Goal: Navigation & Orientation: Find specific page/section

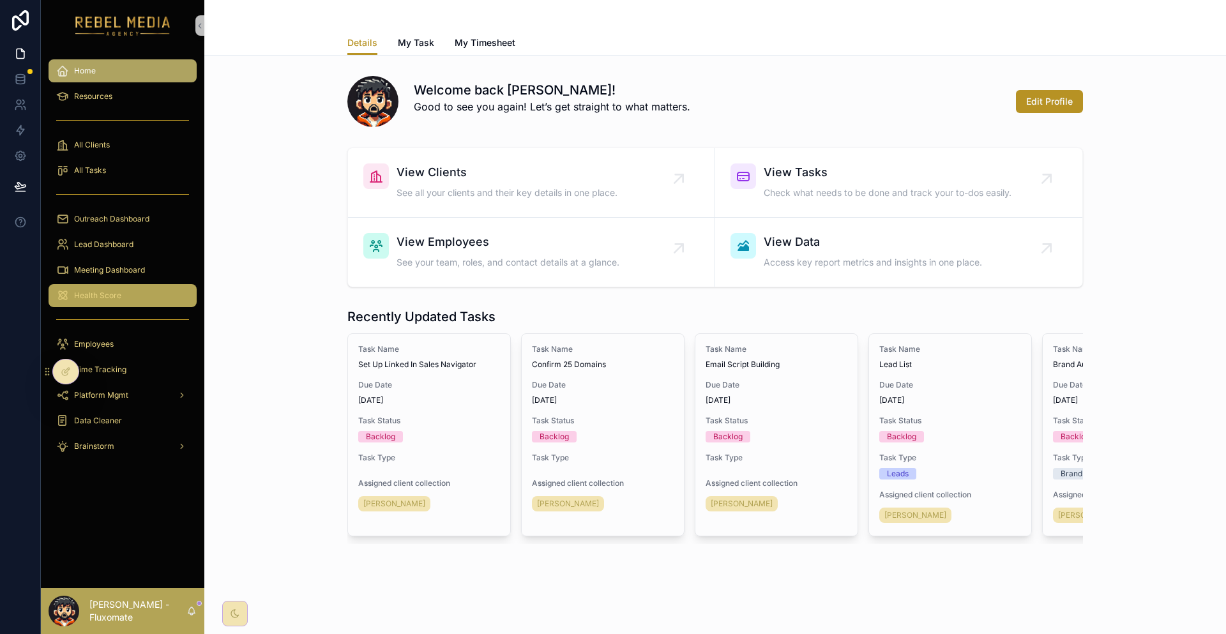
click at [102, 283] on div "Health Score" at bounding box center [122, 296] width 163 height 26
click at [103, 284] on link "Health Score" at bounding box center [123, 295] width 148 height 23
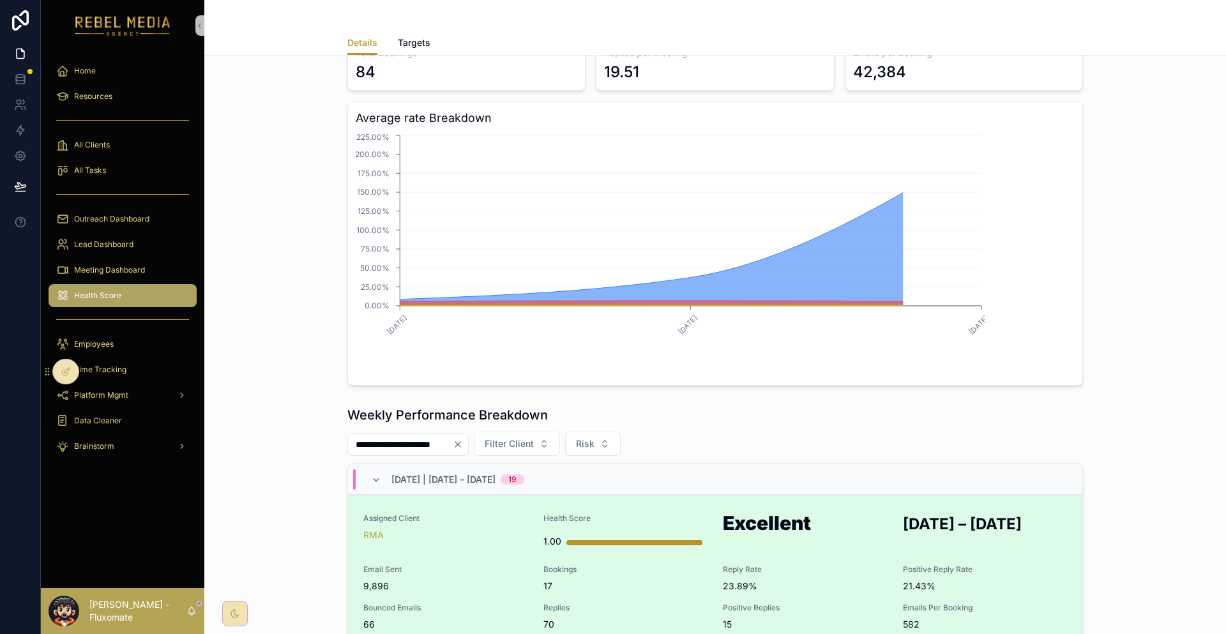
scroll to position [192, 0]
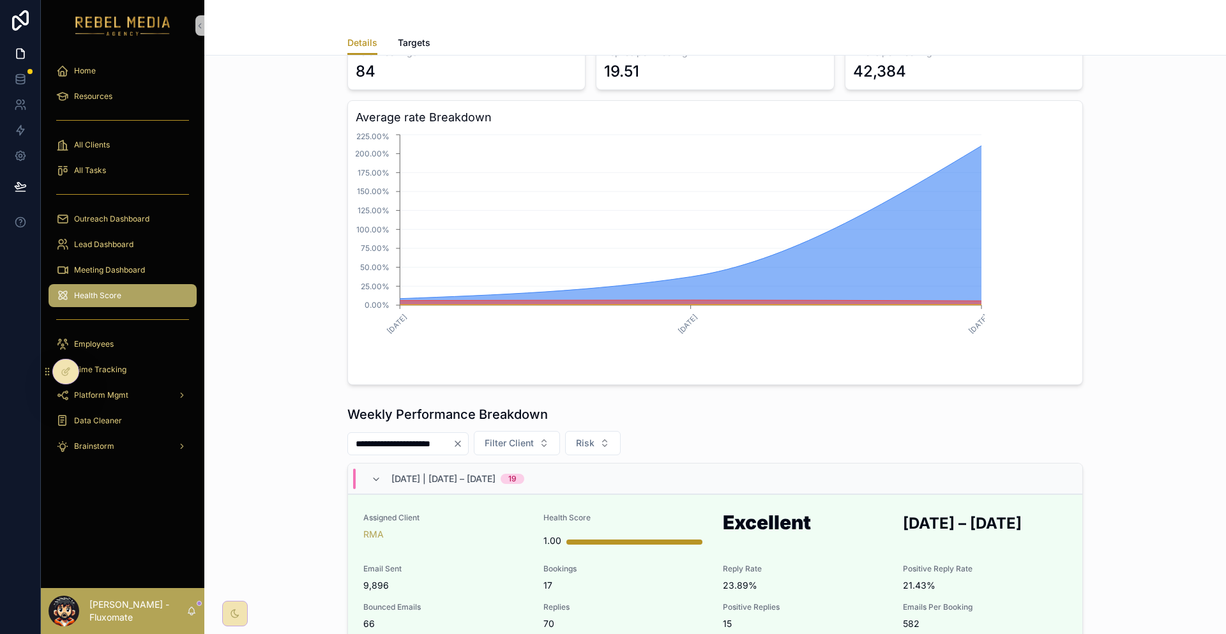
click at [665, 564] on span "Bookings" at bounding box center [625, 569] width 165 height 10
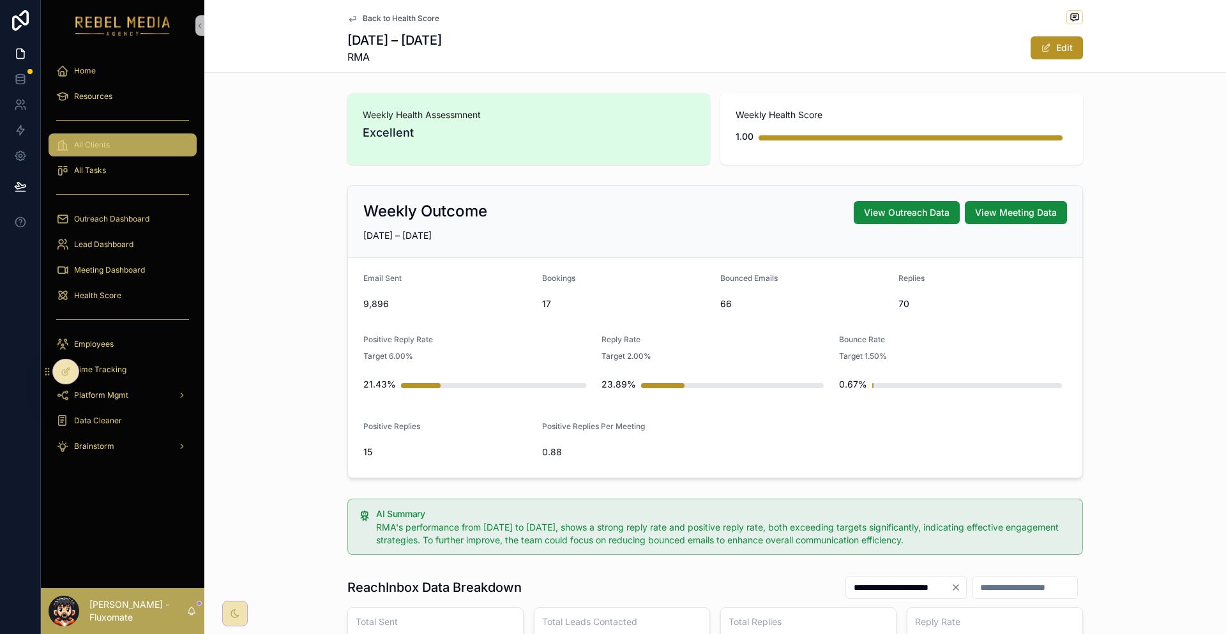
click at [94, 140] on span "All Clients" at bounding box center [92, 145] width 36 height 10
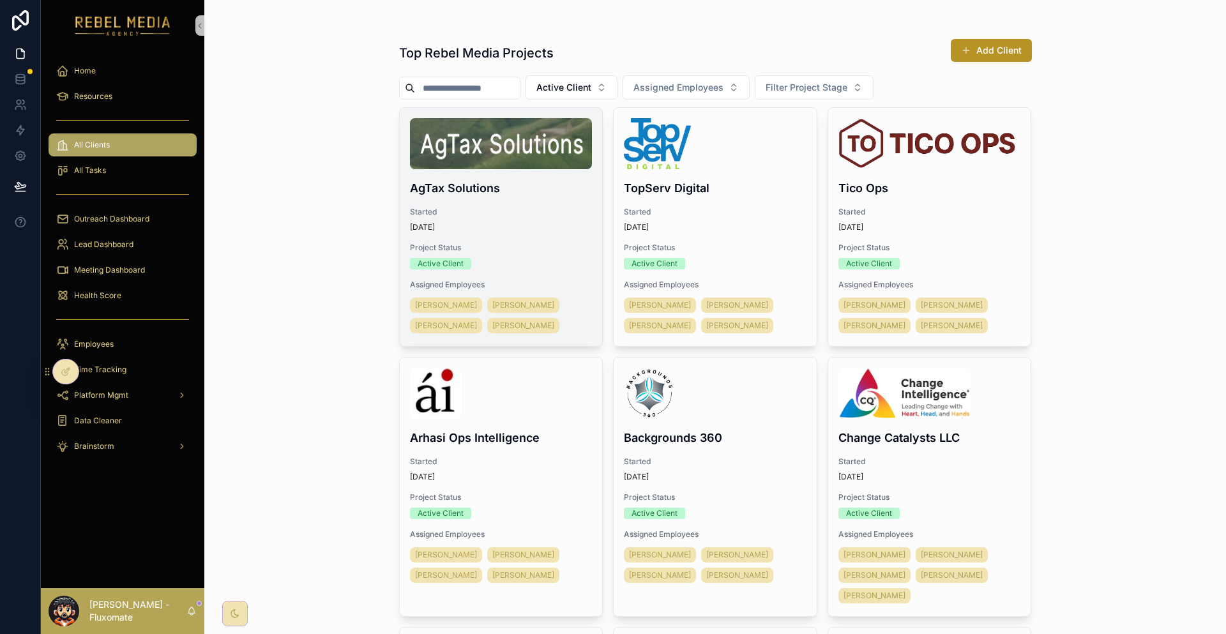
click at [524, 179] on h4 "AgTax Solutions" at bounding box center [501, 187] width 183 height 17
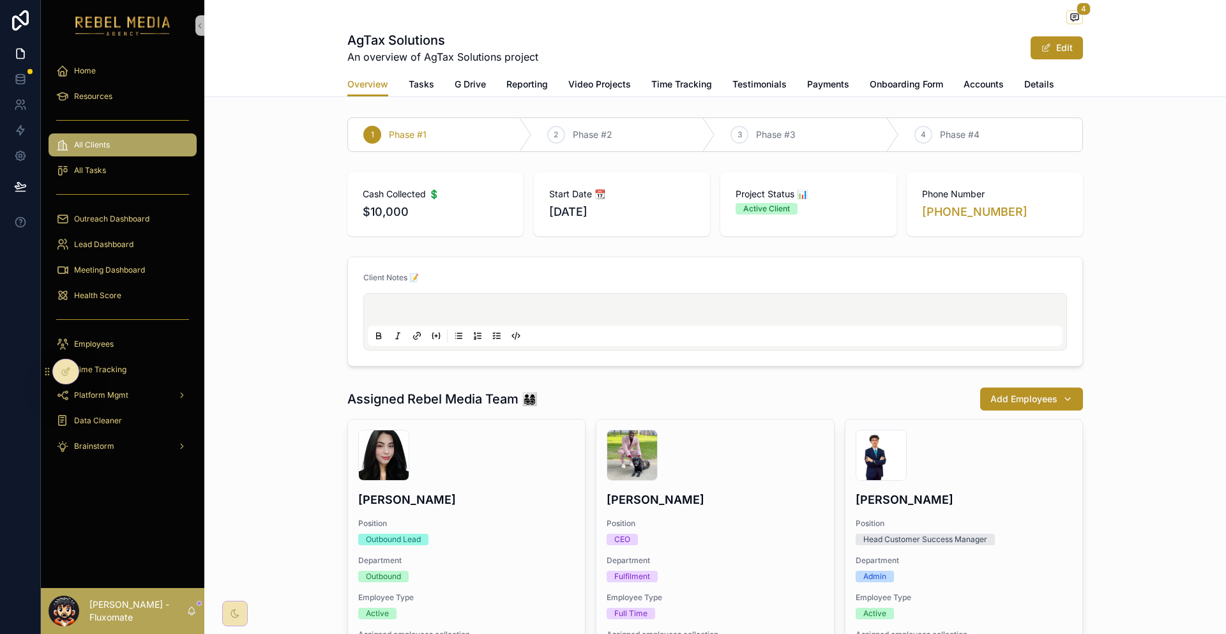
drag, startPoint x: 117, startPoint y: 134, endPoint x: 249, endPoint y: 175, distance: 137.7
click at [117, 135] on div "All Clients" at bounding box center [122, 145] width 133 height 20
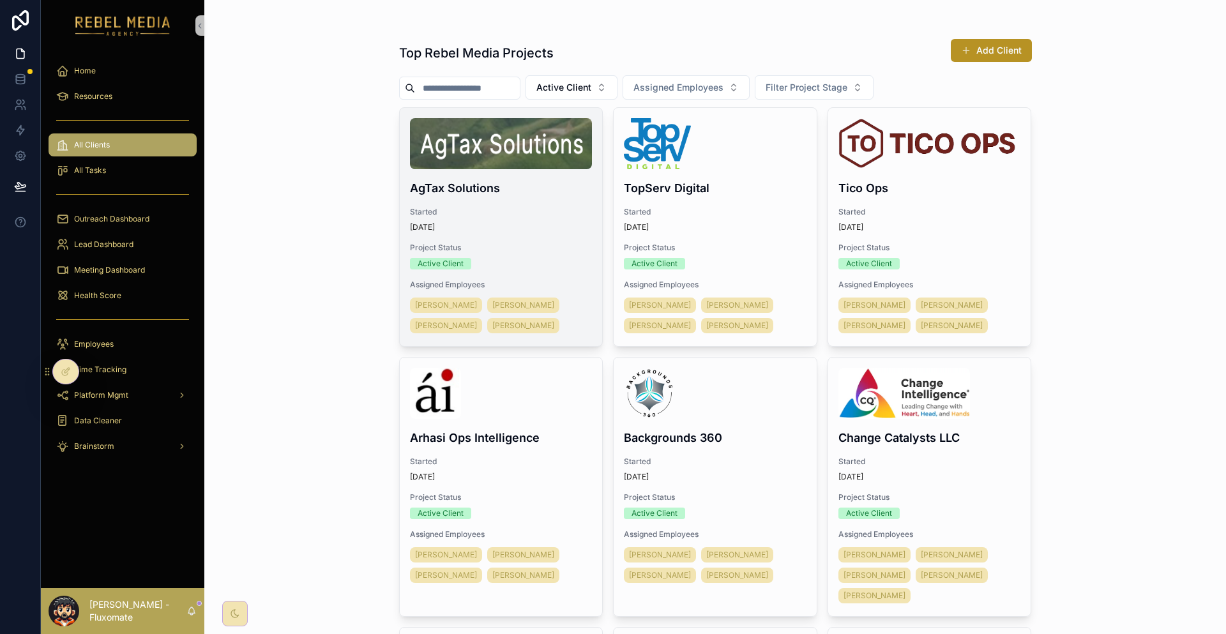
click at [441, 258] on span "Active Client" at bounding box center [440, 263] width 61 height 11
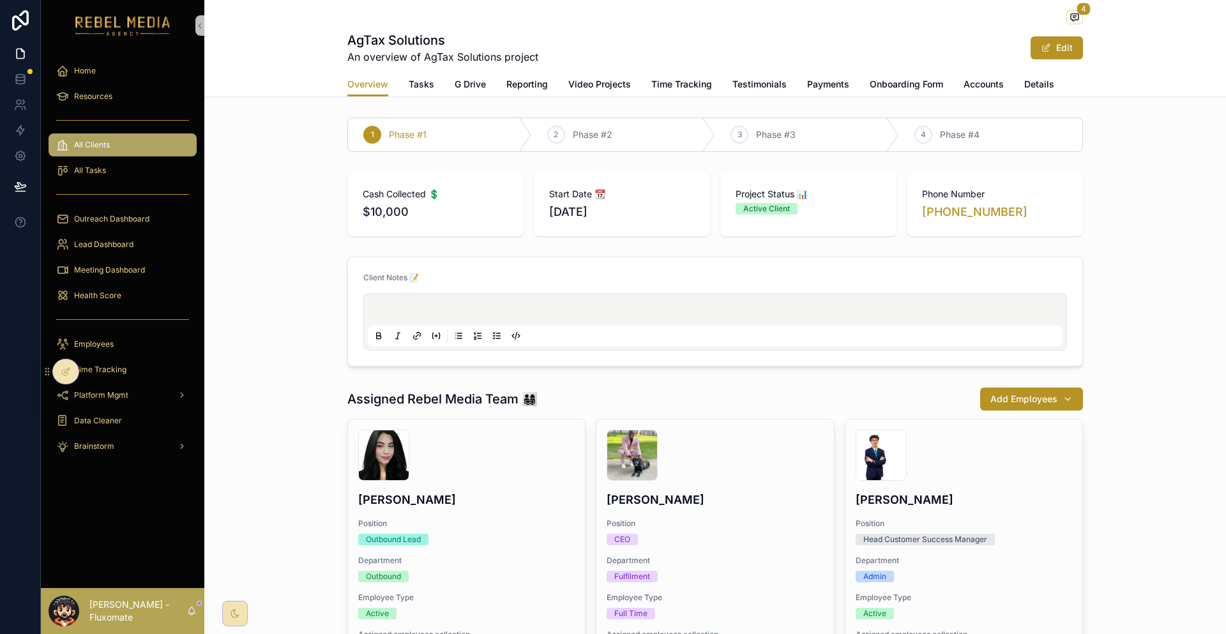
drag, startPoint x: 938, startPoint y: 189, endPoint x: 840, endPoint y: 181, distance: 98.7
click at [840, 181] on div "Cash Collected 💲 $10,000 Start Date 📆 07/08/2025 Project Status 📊 Active Client…" at bounding box center [715, 204] width 736 height 64
click at [841, 203] on div "Active Client" at bounding box center [809, 208] width 146 height 11
click at [720, 188] on div "Project Status 📊 Active Client" at bounding box center [808, 204] width 176 height 64
drag, startPoint x: 862, startPoint y: 166, endPoint x: 960, endPoint y: 210, distance: 107.7
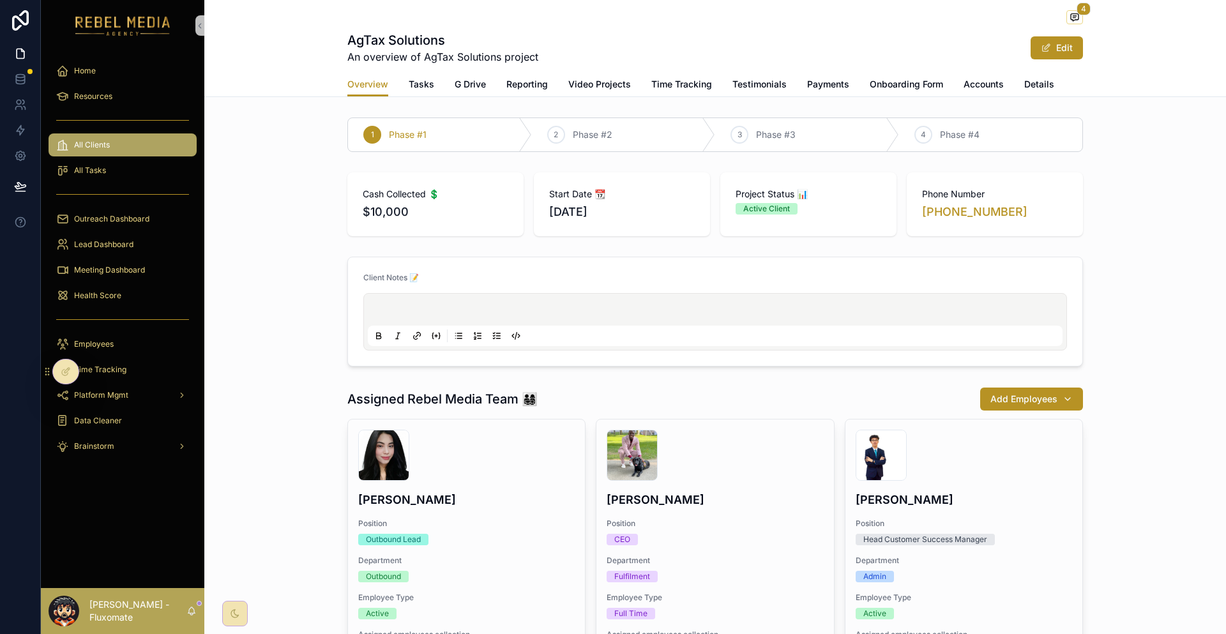
click at [960, 210] on div "Cash Collected 💲 $10,000 Start Date 📆 07/08/2025 Project Status 📊 Active Client…" at bounding box center [715, 204] width 1022 height 74
click at [1065, 205] on div "Cash Collected 💲 $10,000 Start Date 📆 07/08/2025 Project Status 📊 Active Client…" at bounding box center [715, 204] width 1022 height 74
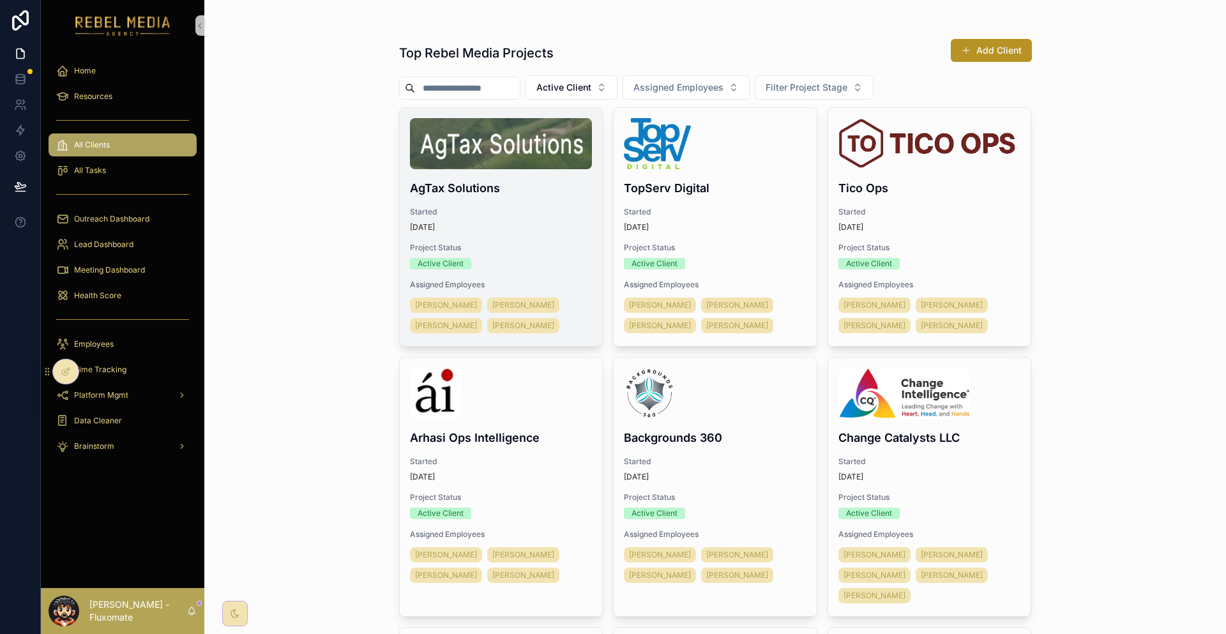
click at [534, 180] on div "AgTax Solutions Started 24 days ago Project Status Active Client Assigned Emplo…" at bounding box center [501, 227] width 203 height 238
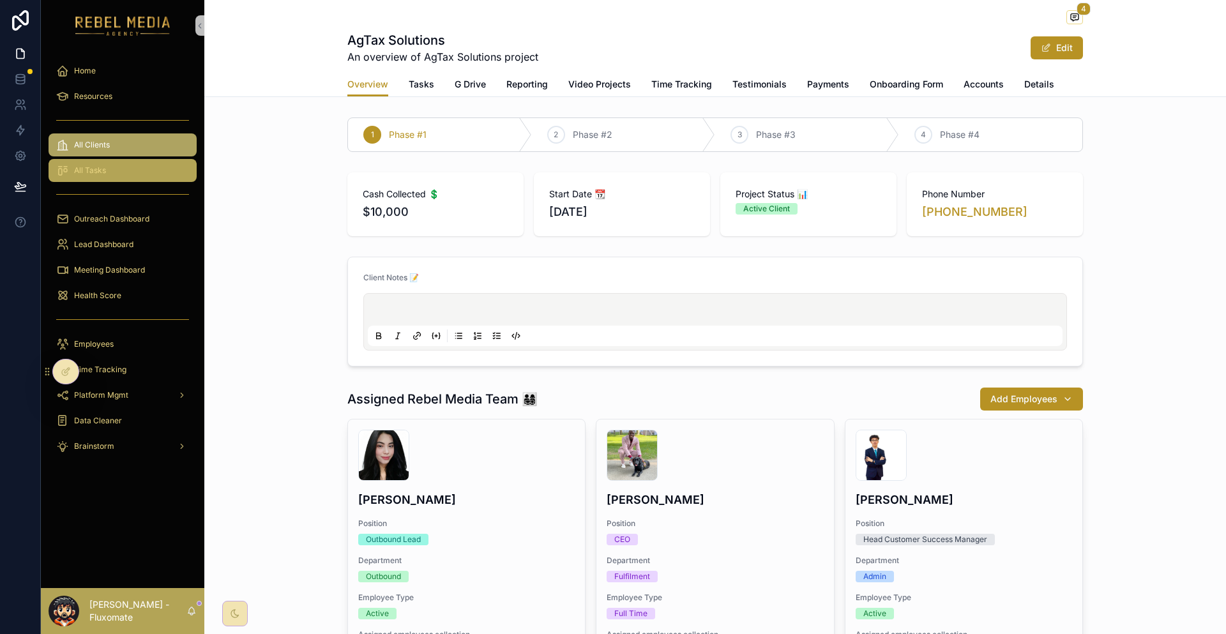
click at [146, 160] on div "All Tasks" at bounding box center [122, 170] width 133 height 20
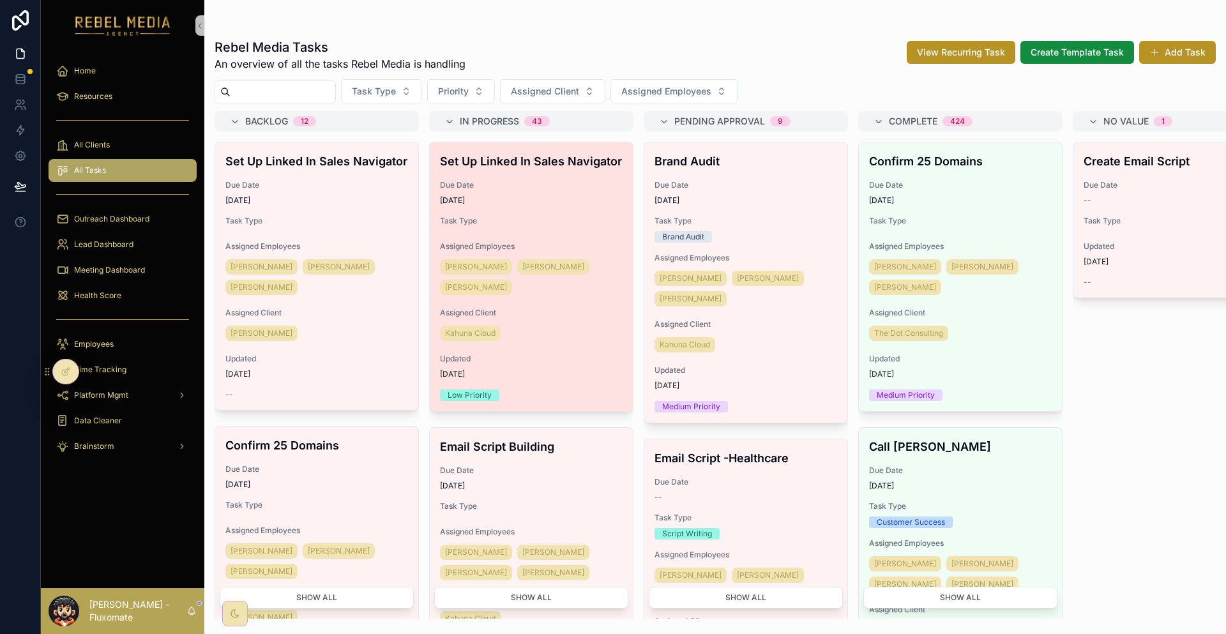
click at [520, 195] on span "29/08/2025" at bounding box center [531, 200] width 183 height 10
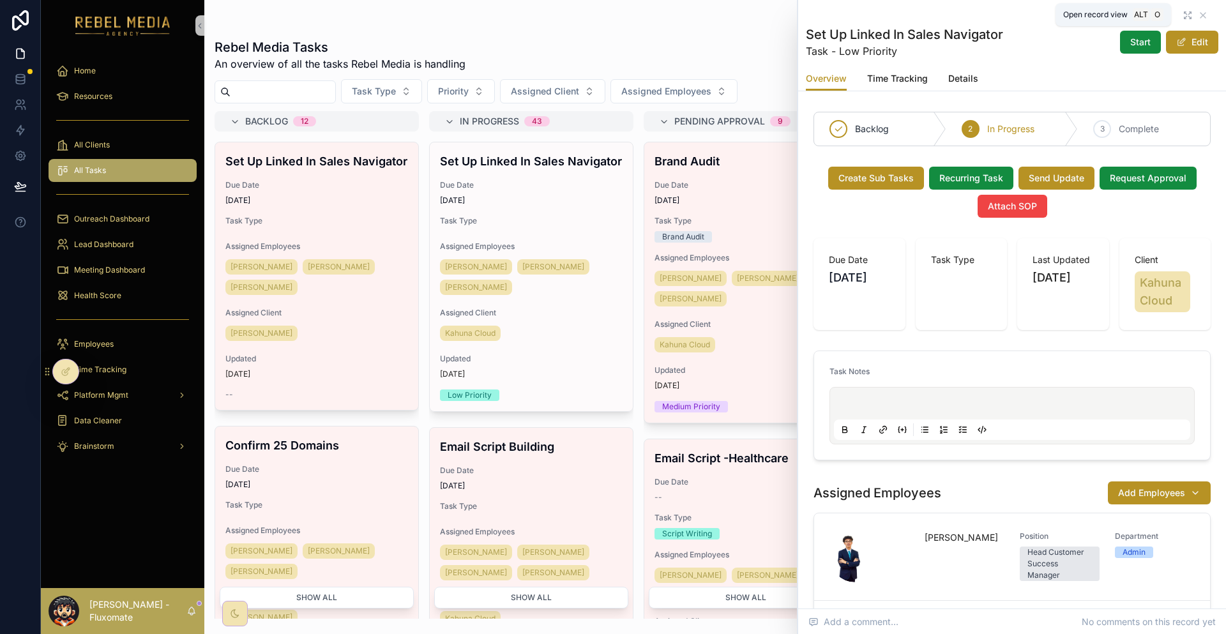
click at [1188, 12] on icon "scrollable content" at bounding box center [1189, 13] width 3 height 3
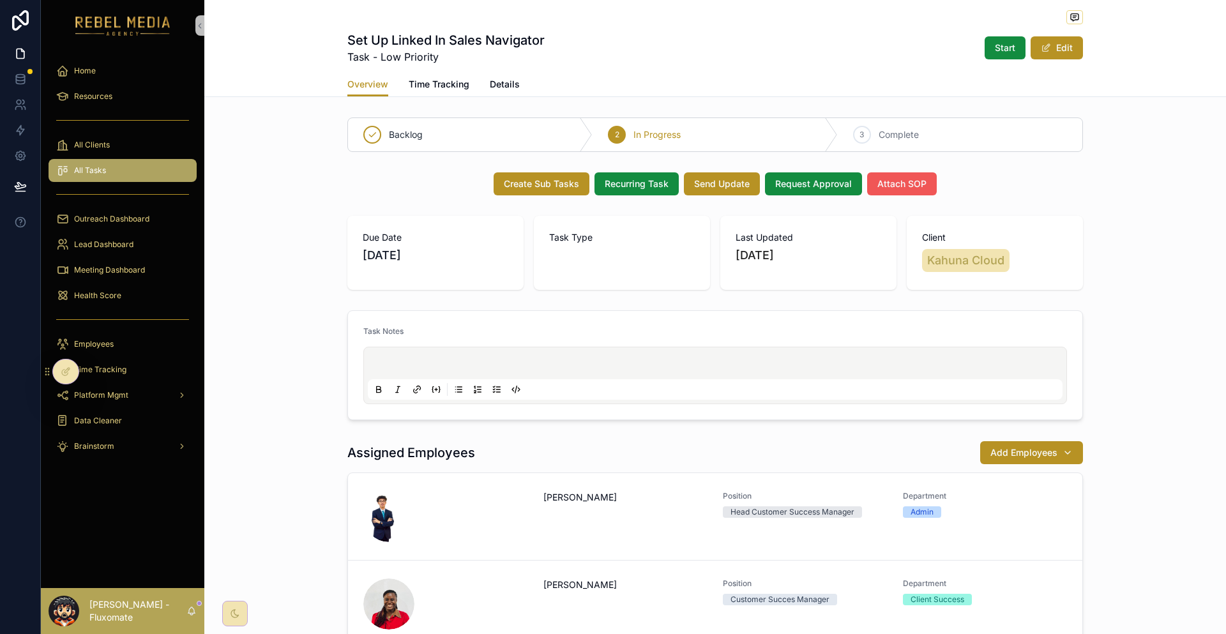
click at [877, 177] on span "Attach SOP" at bounding box center [901, 183] width 49 height 13
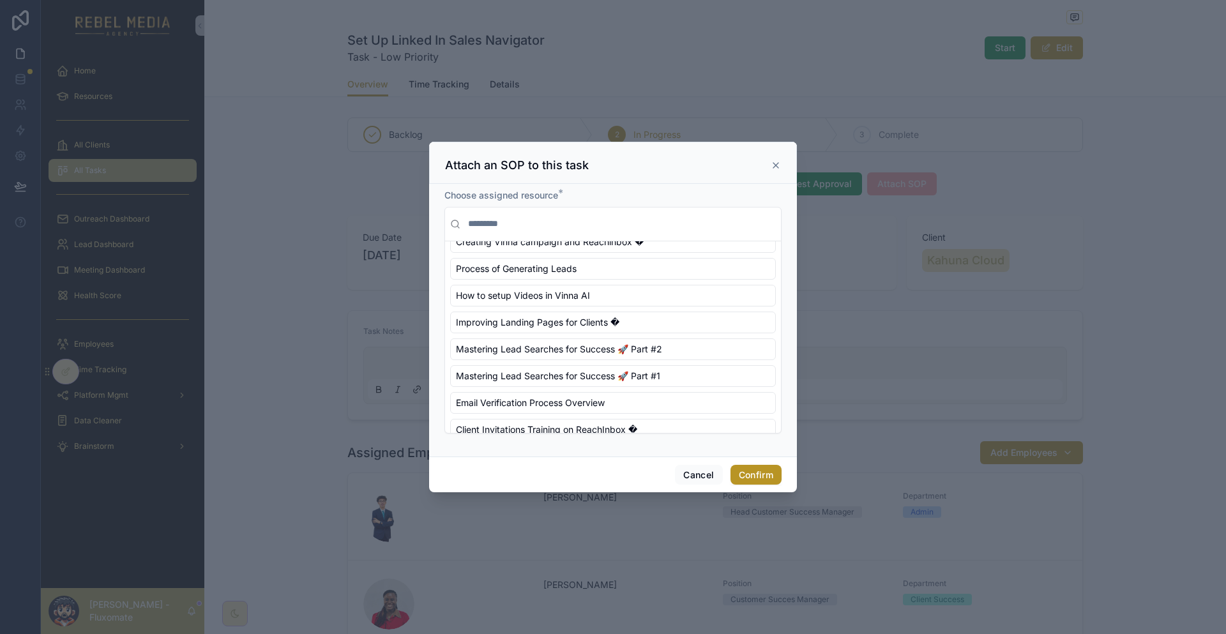
scroll to position [633, 0]
click at [615, 371] on span "Mastering Lead Searches for Success 🚀 Part #1" at bounding box center [558, 377] width 204 height 13
click at [739, 465] on button "Confirm" at bounding box center [755, 475] width 51 height 20
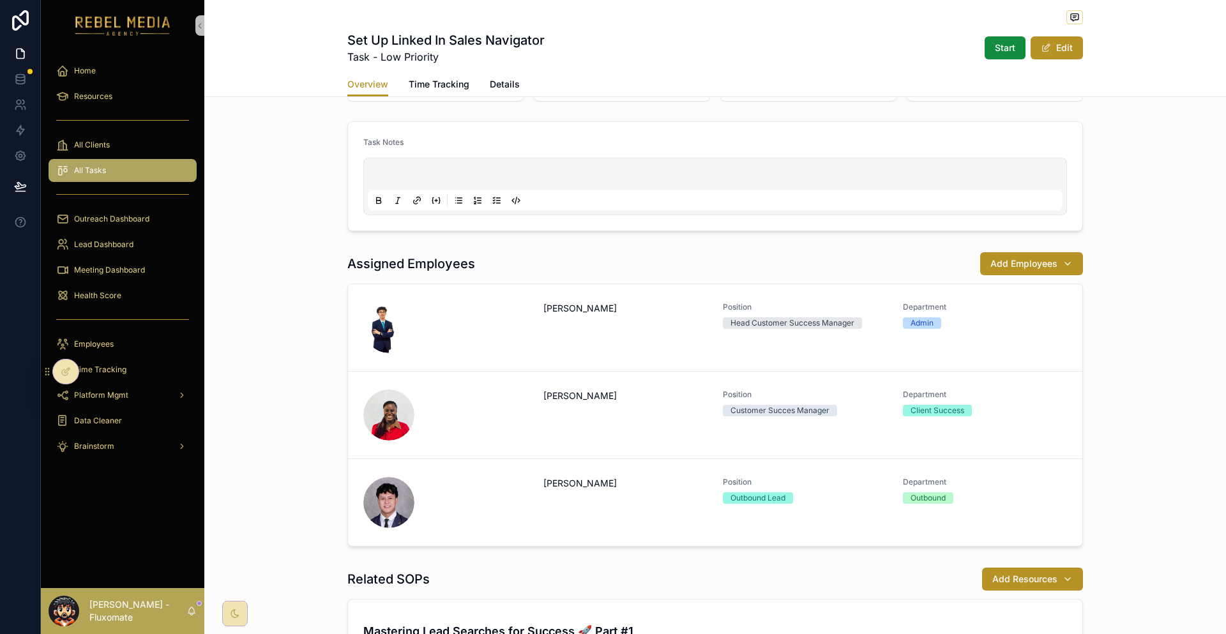
scroll to position [290, 0]
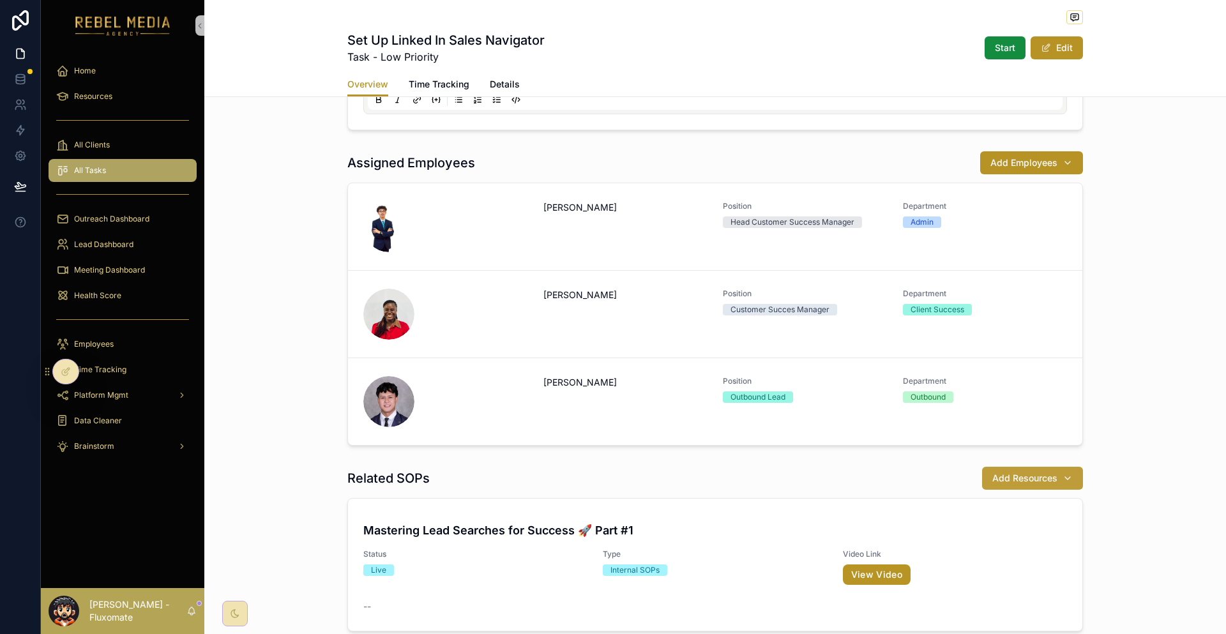
click at [992, 472] on span "Add Resources" at bounding box center [1024, 478] width 65 height 13
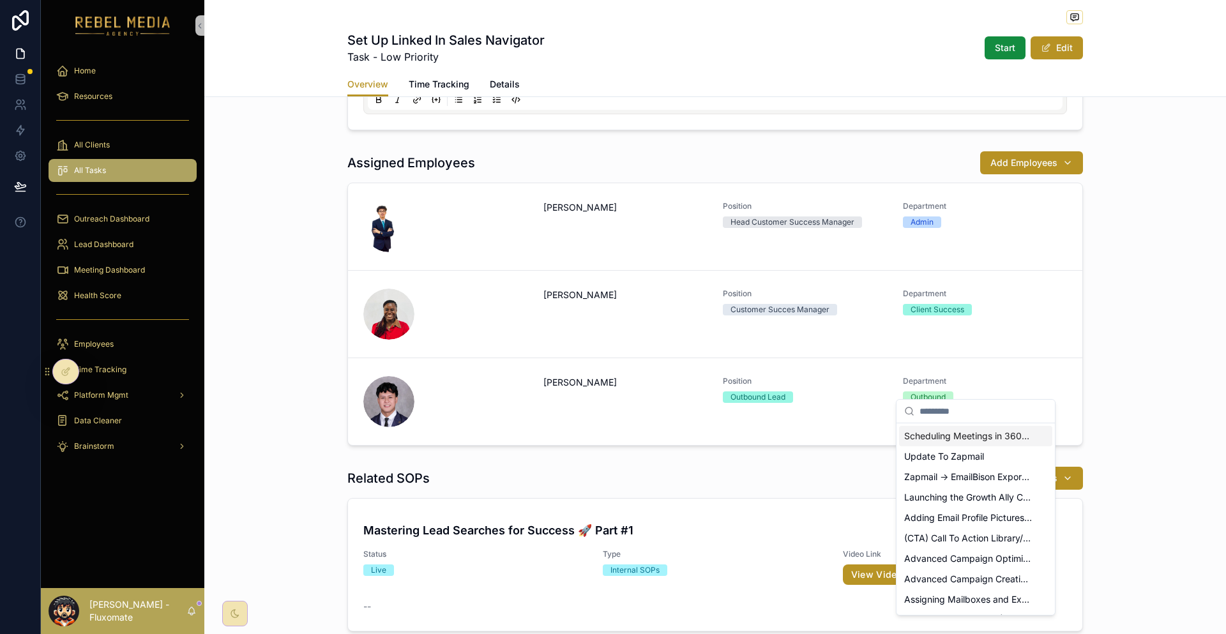
click at [1134, 342] on div "Assigned Employees Add Employees Sharem Salubre Position Head Customer Success …" at bounding box center [715, 298] width 1022 height 305
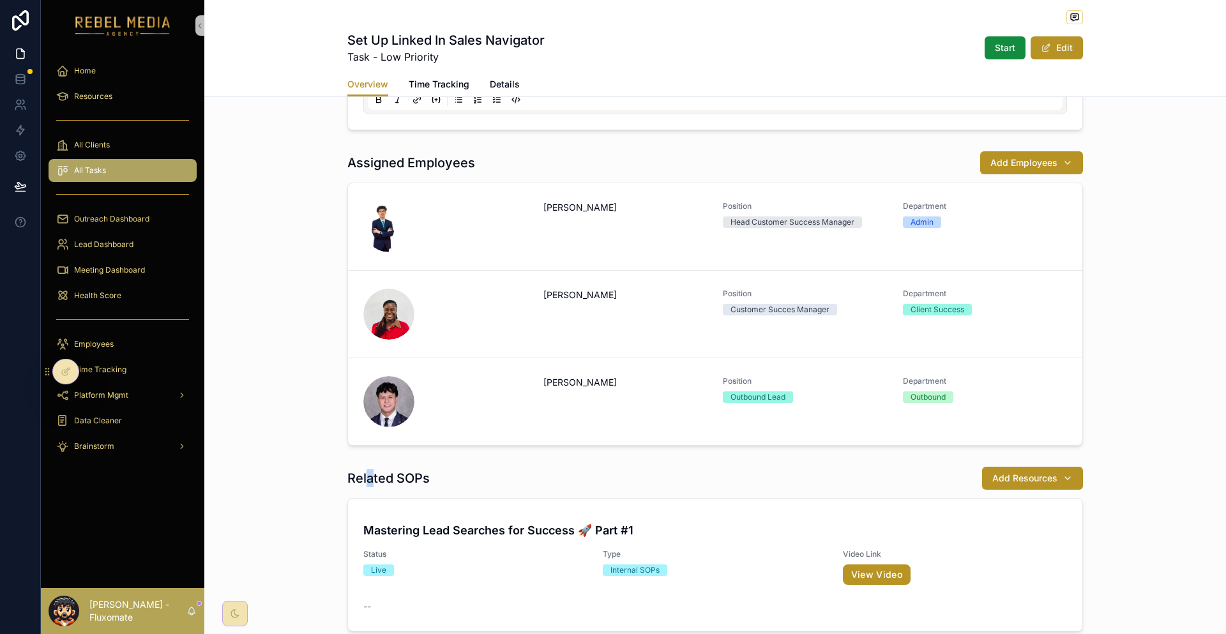
drag, startPoint x: 395, startPoint y: 374, endPoint x: 525, endPoint y: 371, distance: 130.3
click at [525, 461] on div "Related SOPs Add Resources Mastering Lead Searches for Success 🚀 Part #1 Status…" at bounding box center [715, 549] width 1022 height 176
click at [992, 472] on span "Add Resources" at bounding box center [1024, 478] width 65 height 13
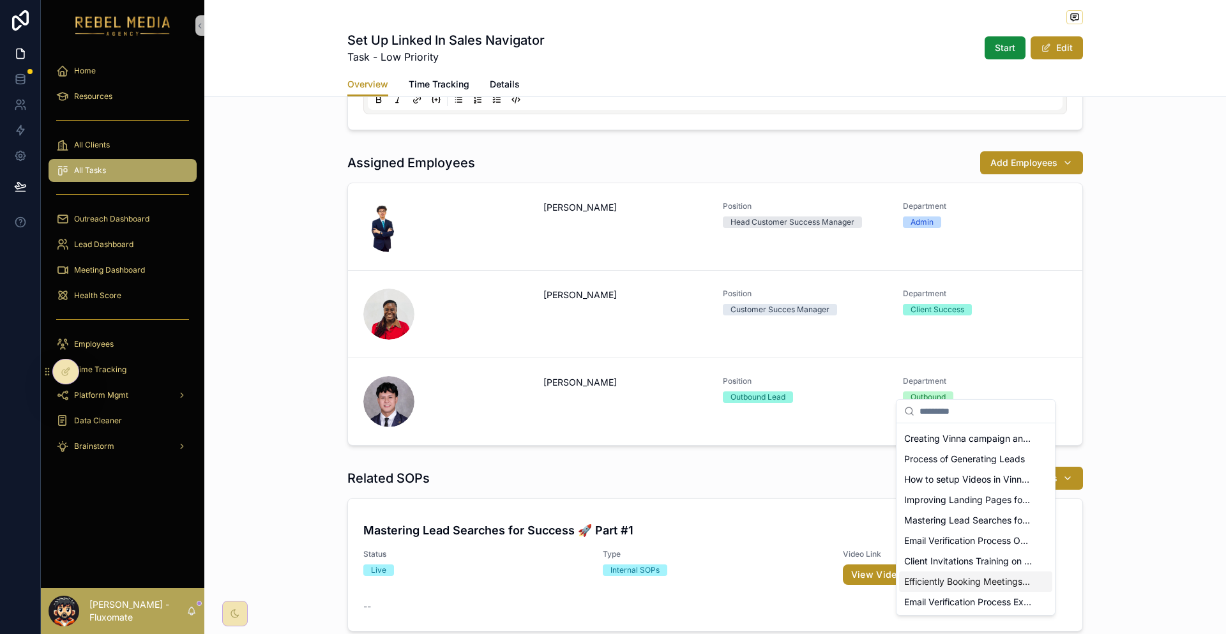
scroll to position [0, 0]
click at [1145, 461] on div "Related SOPs Add Resources Mastering Lead Searches for Success 🚀 Part #1 Status…" at bounding box center [715, 549] width 1022 height 176
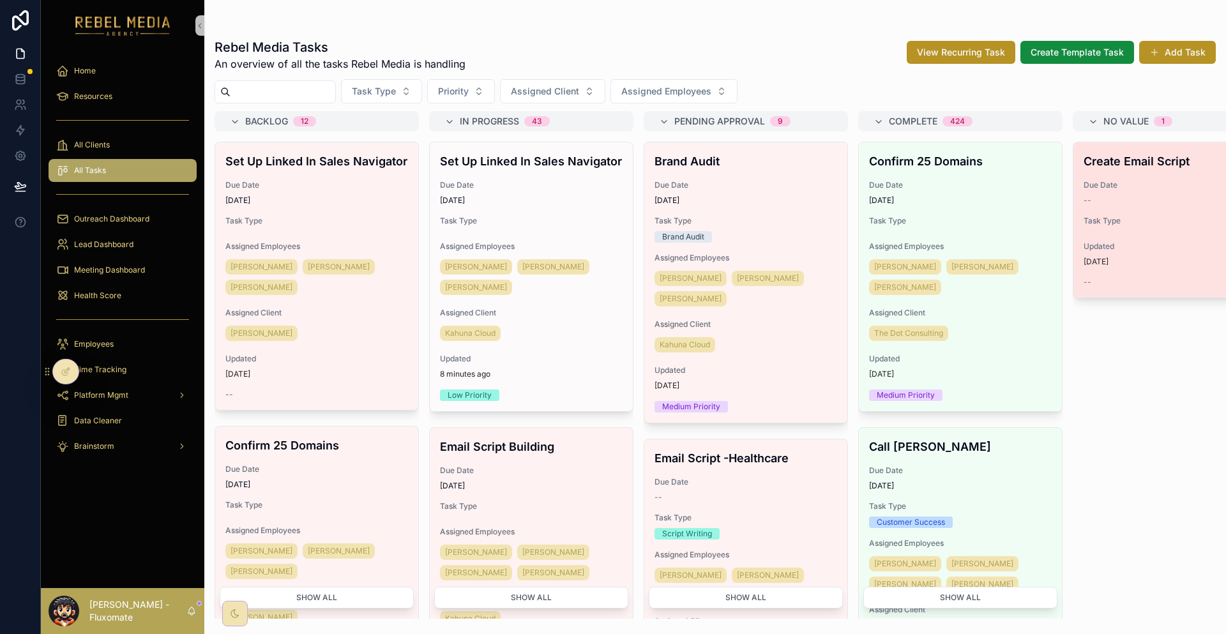
click at [1083, 153] on h4 "Create Email Script" at bounding box center [1174, 161] width 183 height 17
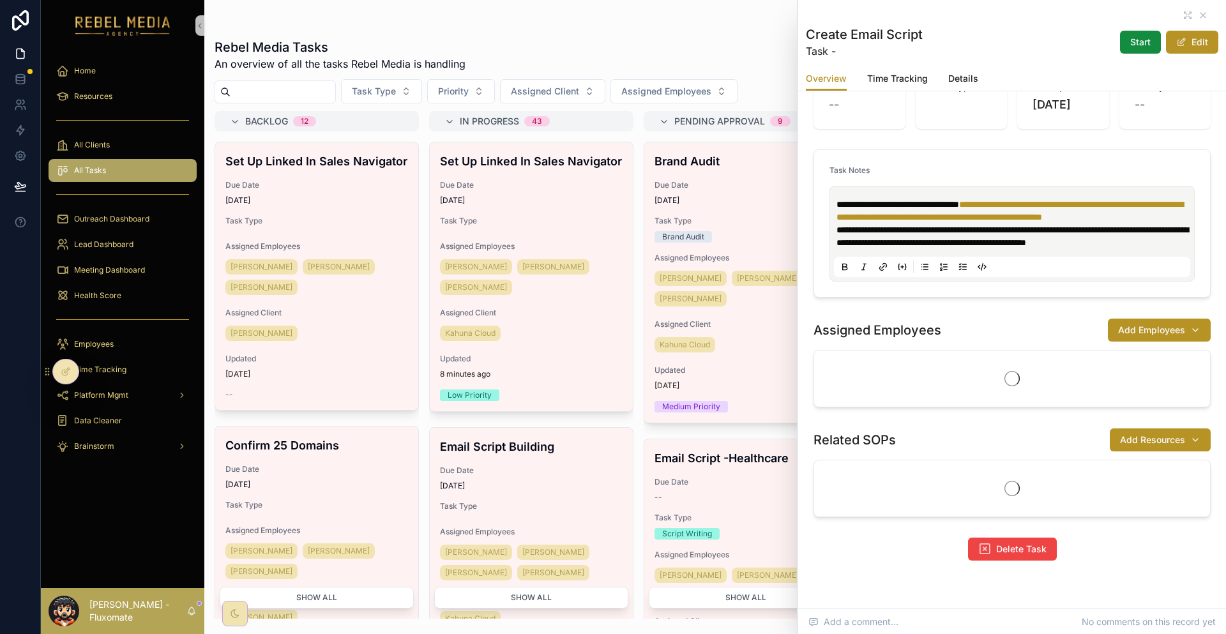
scroll to position [102, 0]
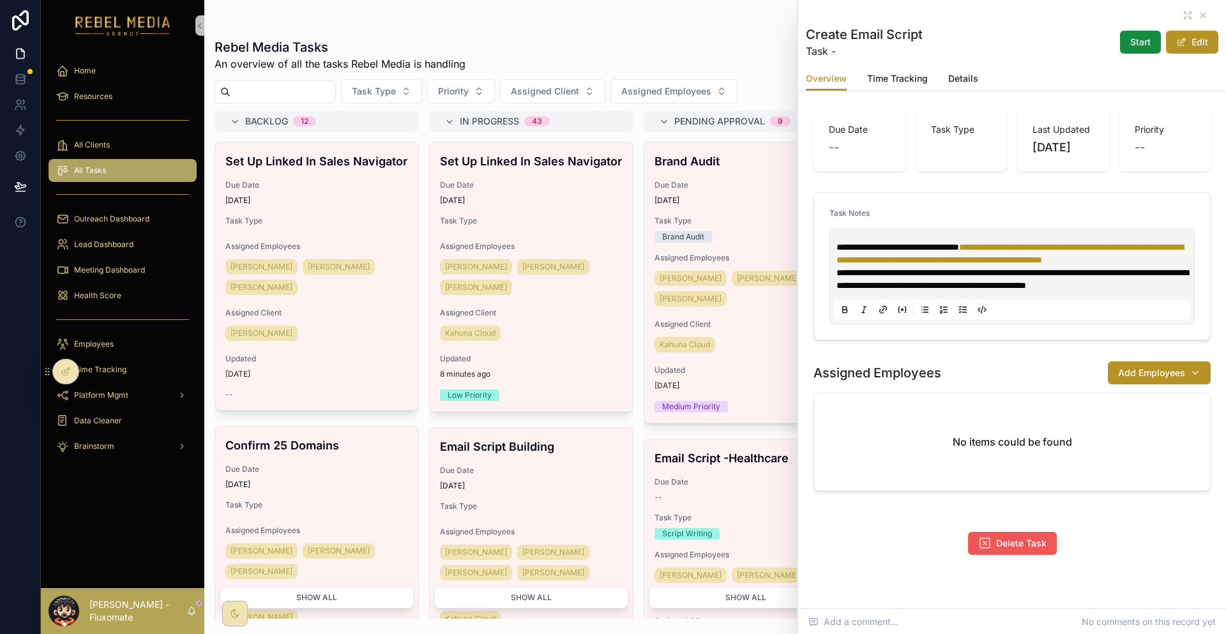
click at [1032, 537] on span "Delete Task" at bounding box center [1021, 543] width 50 height 13
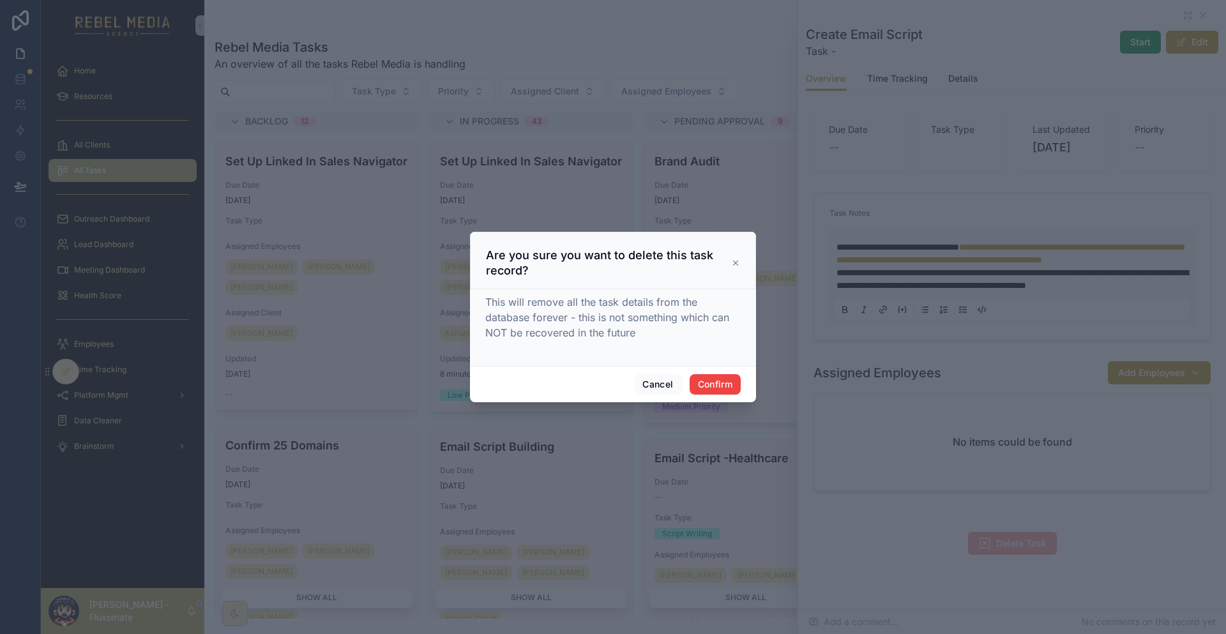
click at [713, 366] on div "Cancel Confirm" at bounding box center [613, 384] width 286 height 36
click at [708, 379] on button "Confirm" at bounding box center [715, 384] width 51 height 20
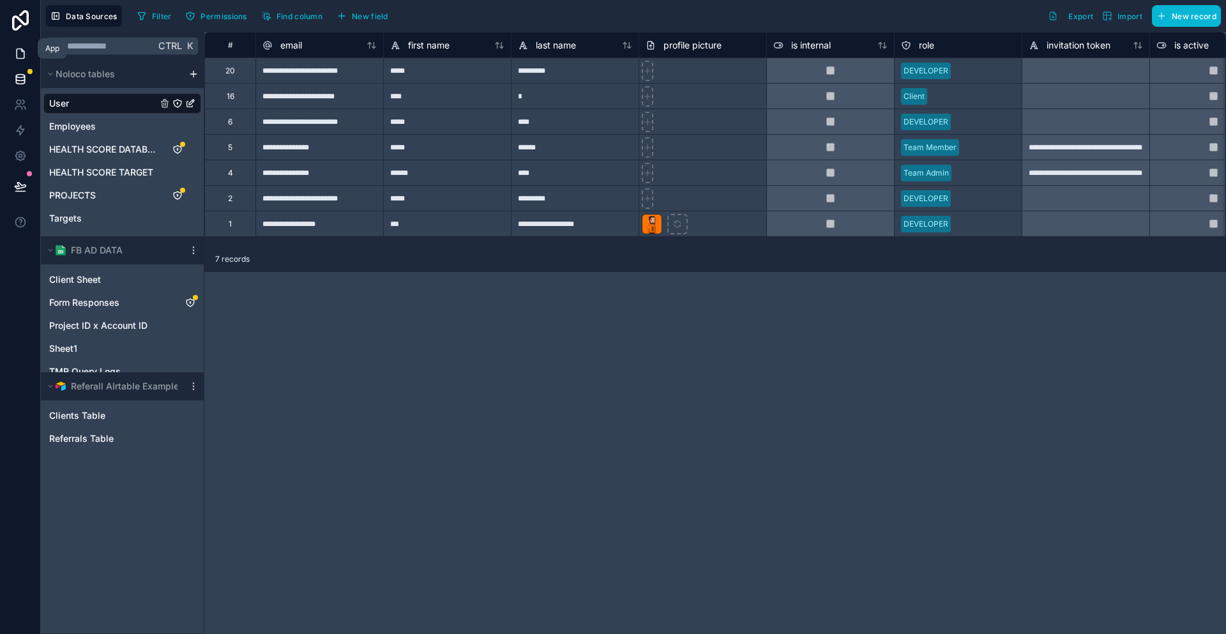
click at [17, 47] on icon at bounding box center [20, 53] width 13 height 13
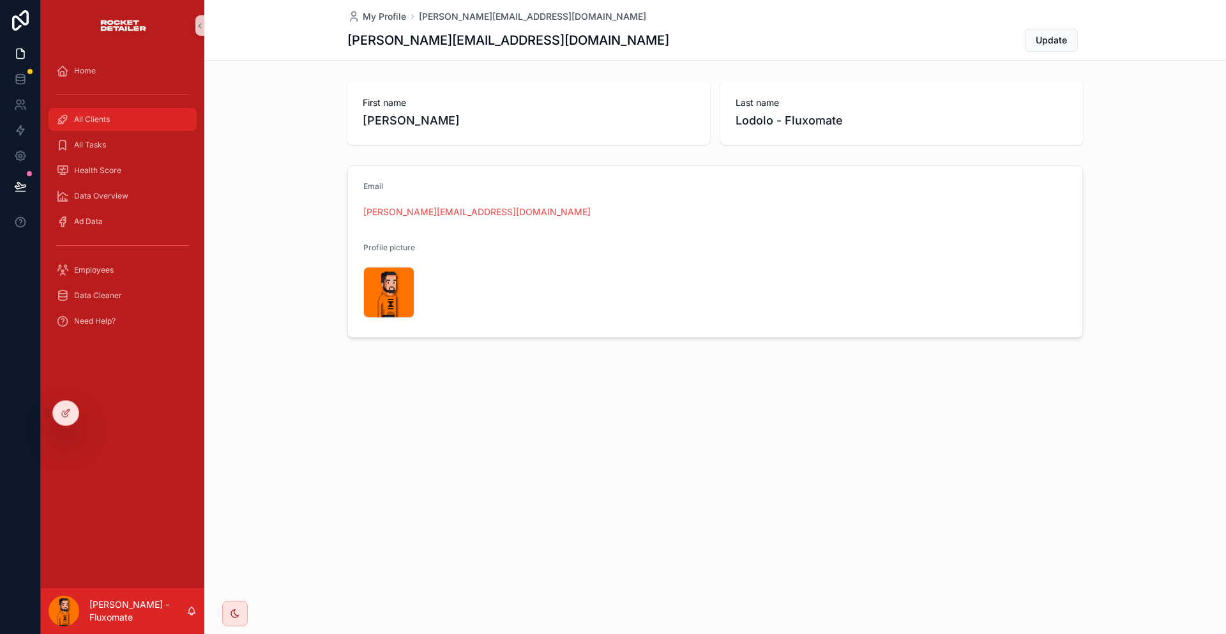
click at [136, 109] on div "All Clients" at bounding box center [122, 119] width 133 height 20
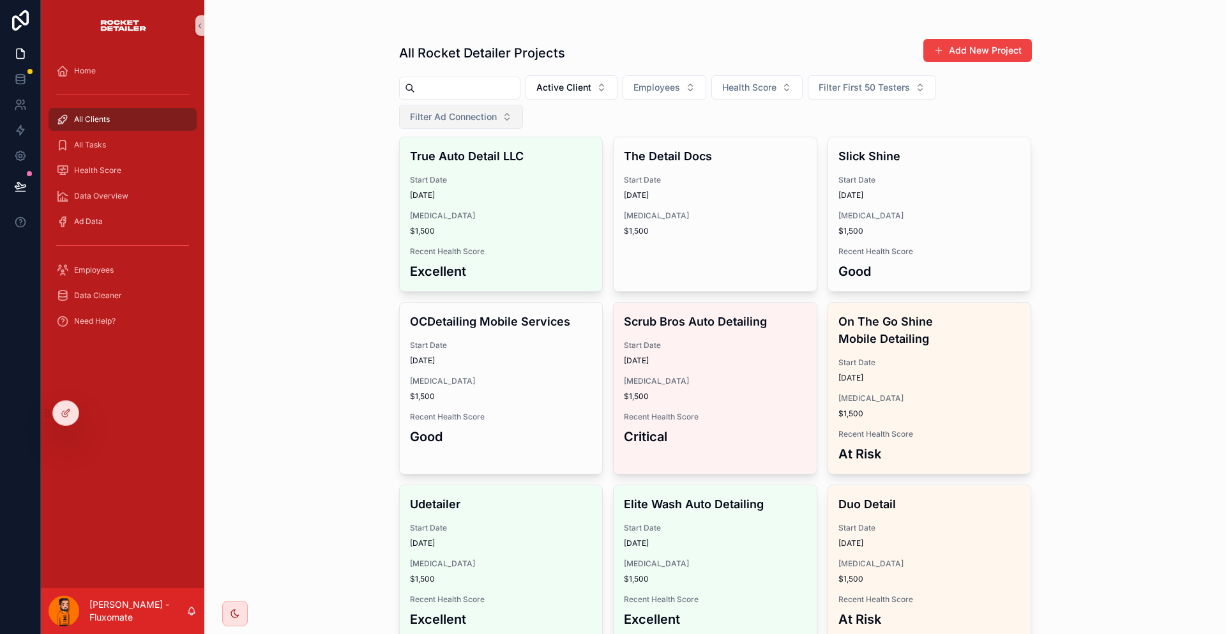
click at [497, 110] on span "Filter Ad Connection" at bounding box center [453, 116] width 87 height 13
click at [733, 81] on span "Health Score" at bounding box center [749, 87] width 54 height 13
click at [1113, 174] on div "All Rocket Detailer Projects Add New Project Active Client Employees Health Sco…" at bounding box center [715, 317] width 1022 height 634
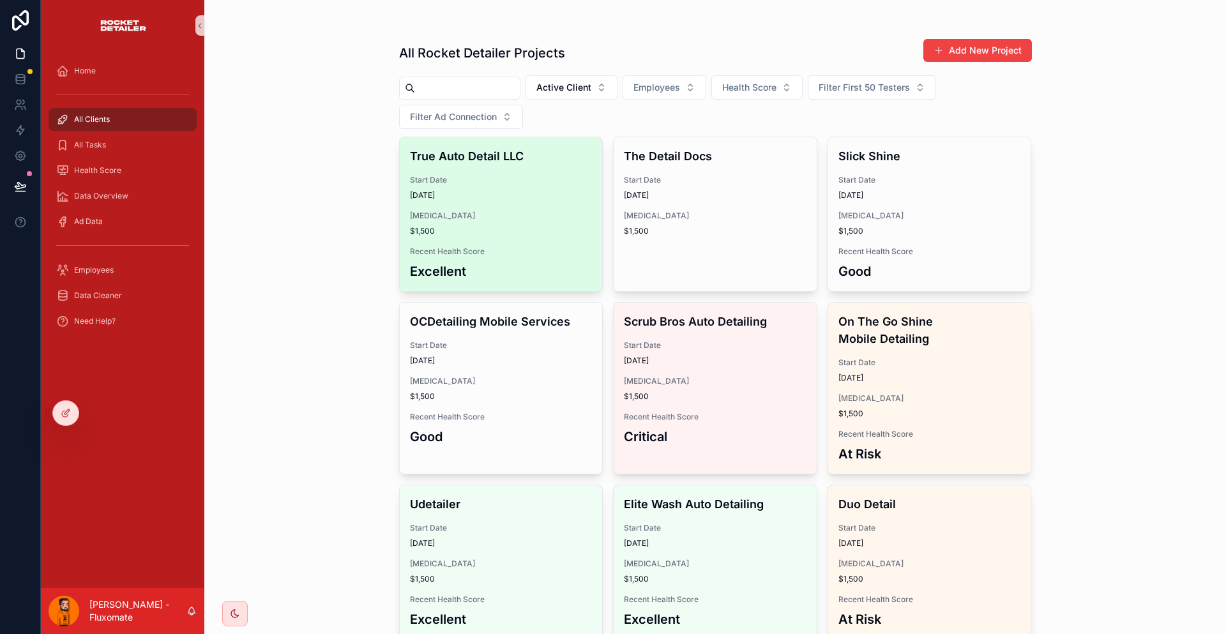
click at [483, 175] on span "Start Date" at bounding box center [501, 180] width 183 height 10
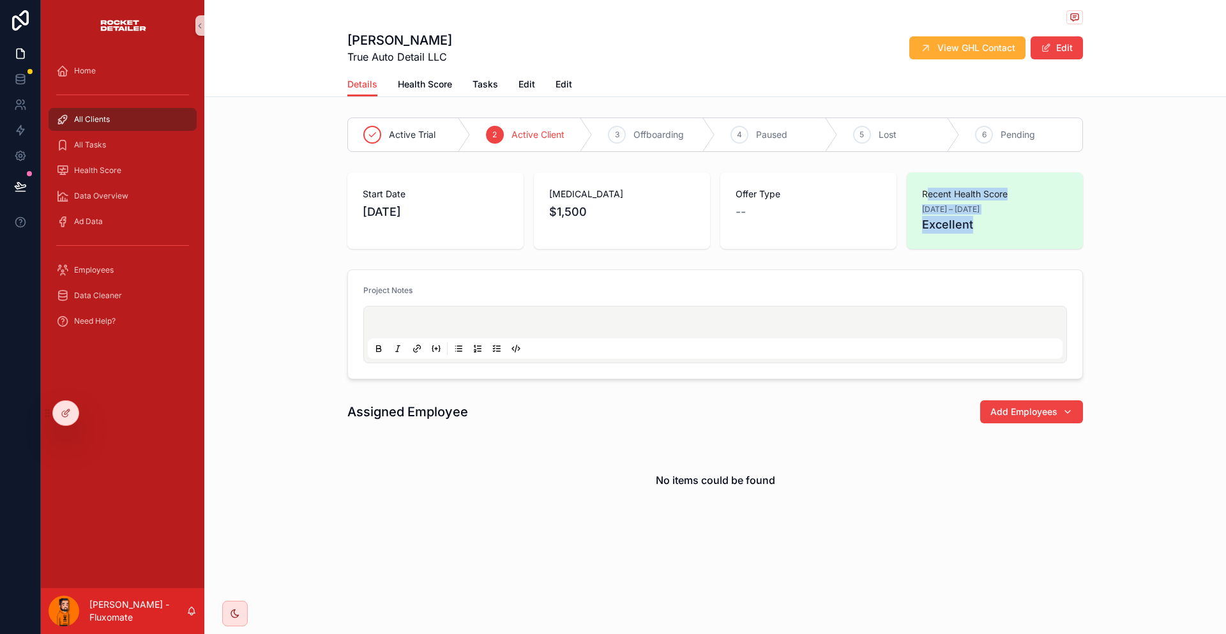
drag, startPoint x: 887, startPoint y: 172, endPoint x: 938, endPoint y: 203, distance: 59.9
click at [938, 203] on div "Recent Health Score AUG 24 – AUG 30, 2025 Excellent" at bounding box center [995, 211] width 146 height 46
click at [939, 216] on span "Excellent" at bounding box center [995, 225] width 146 height 18
drag, startPoint x: 886, startPoint y: 167, endPoint x: 928, endPoint y: 209, distance: 60.0
click at [922, 197] on div "Recent Health Score AUG 24 – AUG 30, 2025 Excellent" at bounding box center [995, 211] width 146 height 46
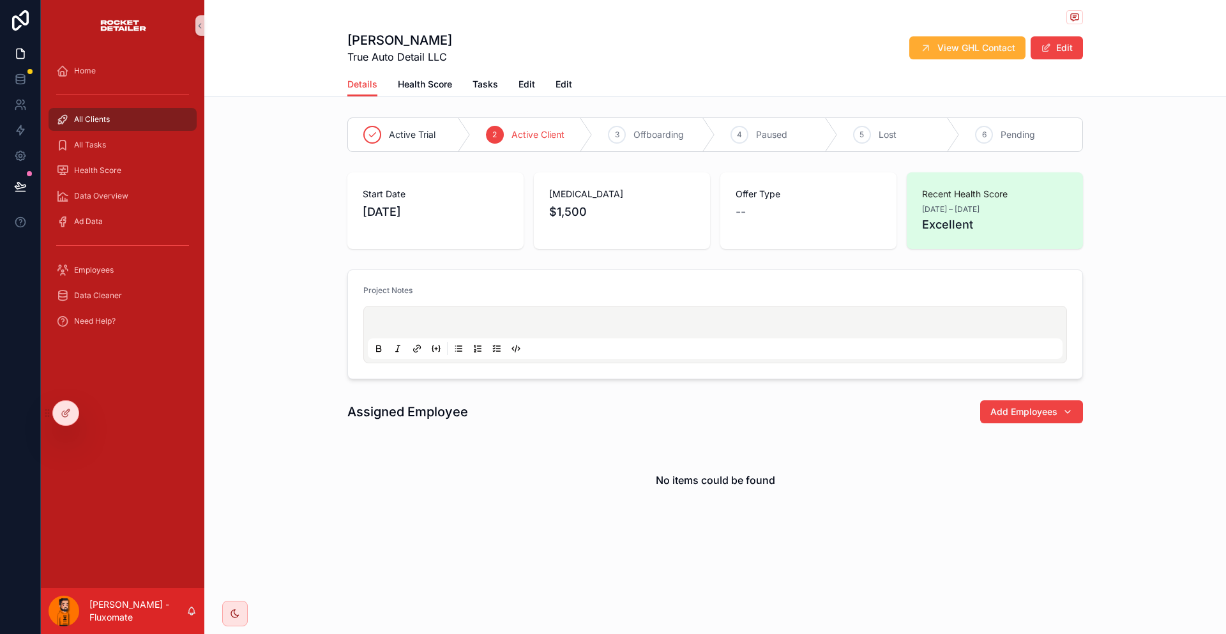
click at [944, 216] on div "Recent Health Score AUG 24 – AUG 30, 2025 Excellent" at bounding box center [995, 210] width 176 height 77
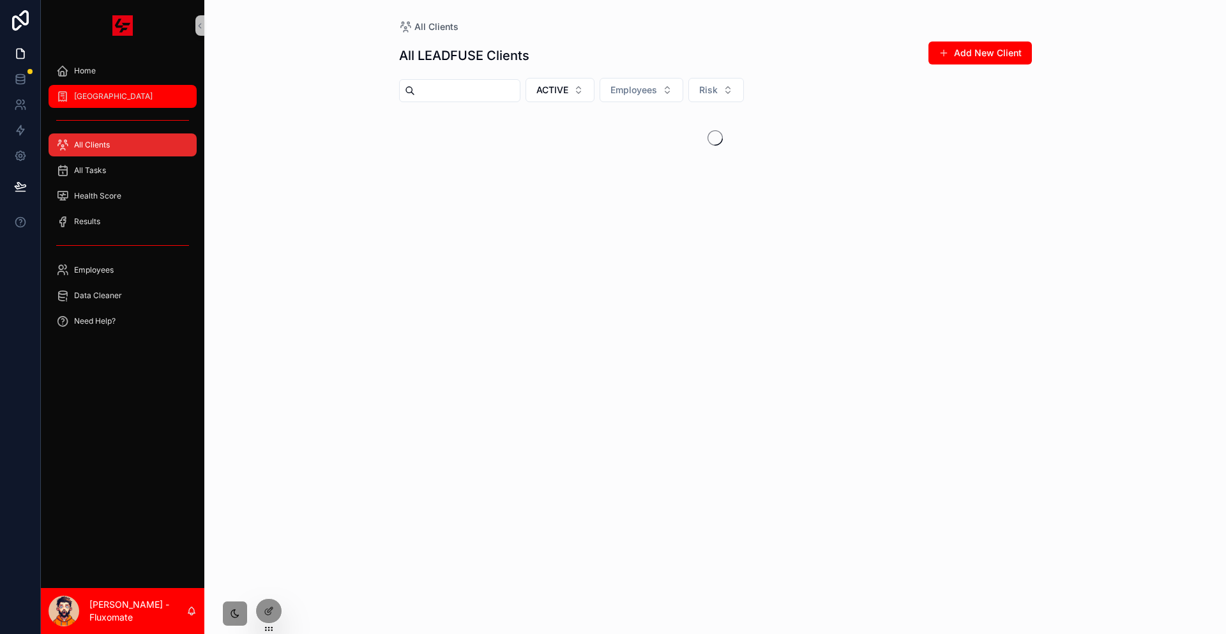
click at [133, 86] on div "[GEOGRAPHIC_DATA]" at bounding box center [122, 96] width 133 height 20
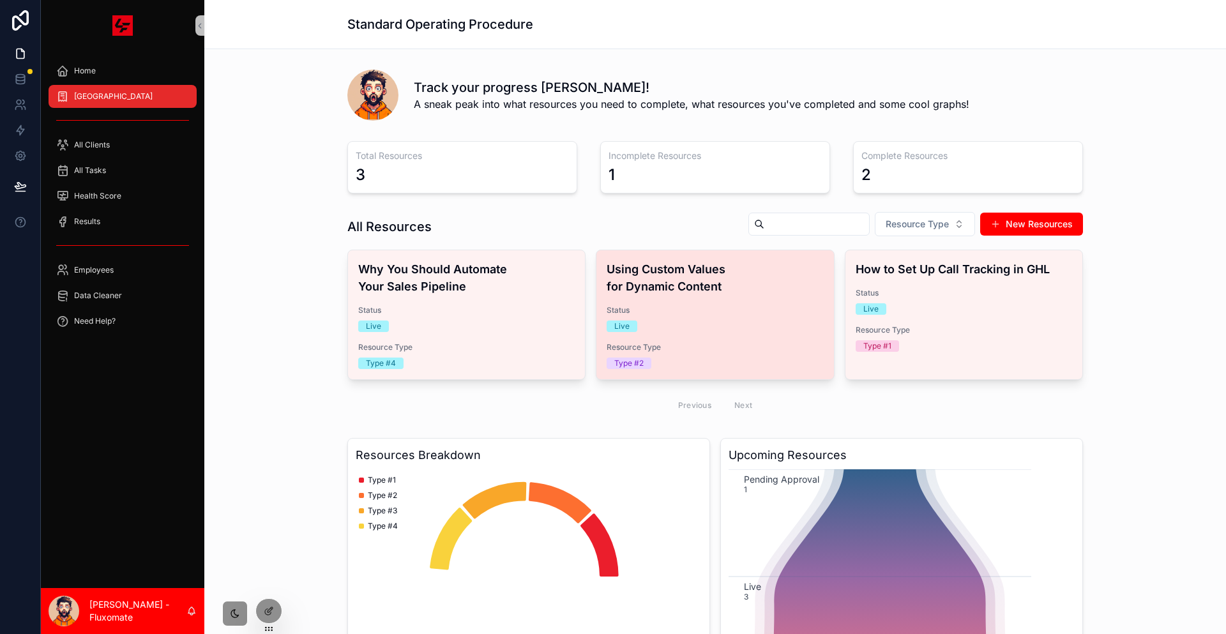
click at [677, 321] on div "Live" at bounding box center [715, 326] width 216 height 11
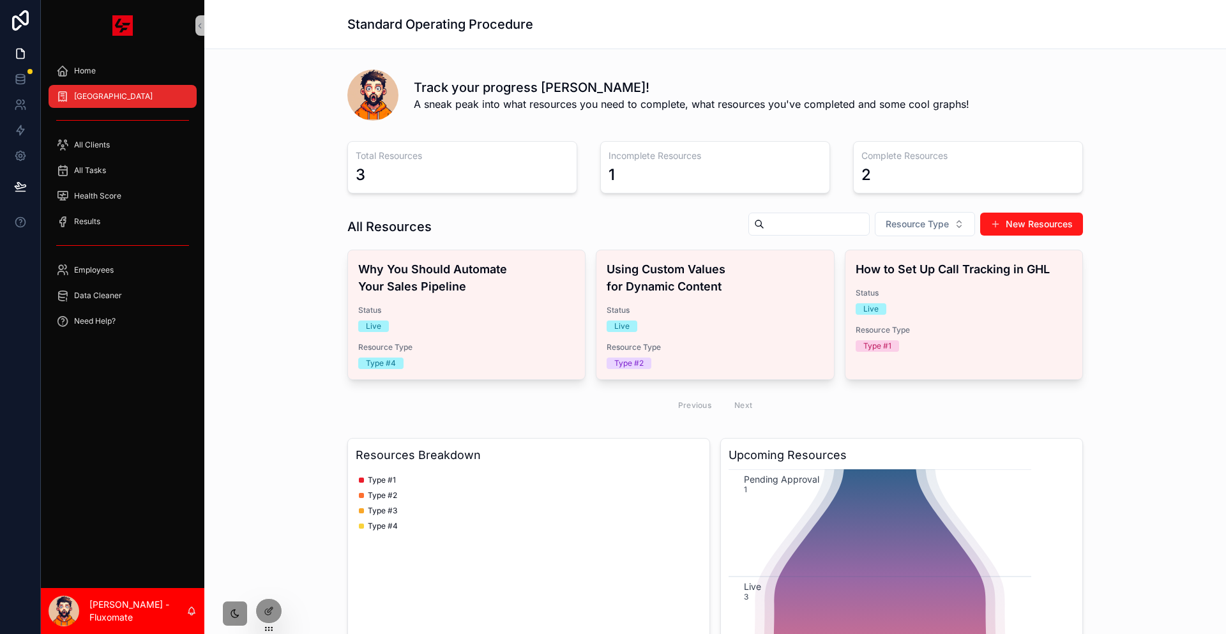
click at [980, 213] on button "New Resources" at bounding box center [1031, 224] width 103 height 23
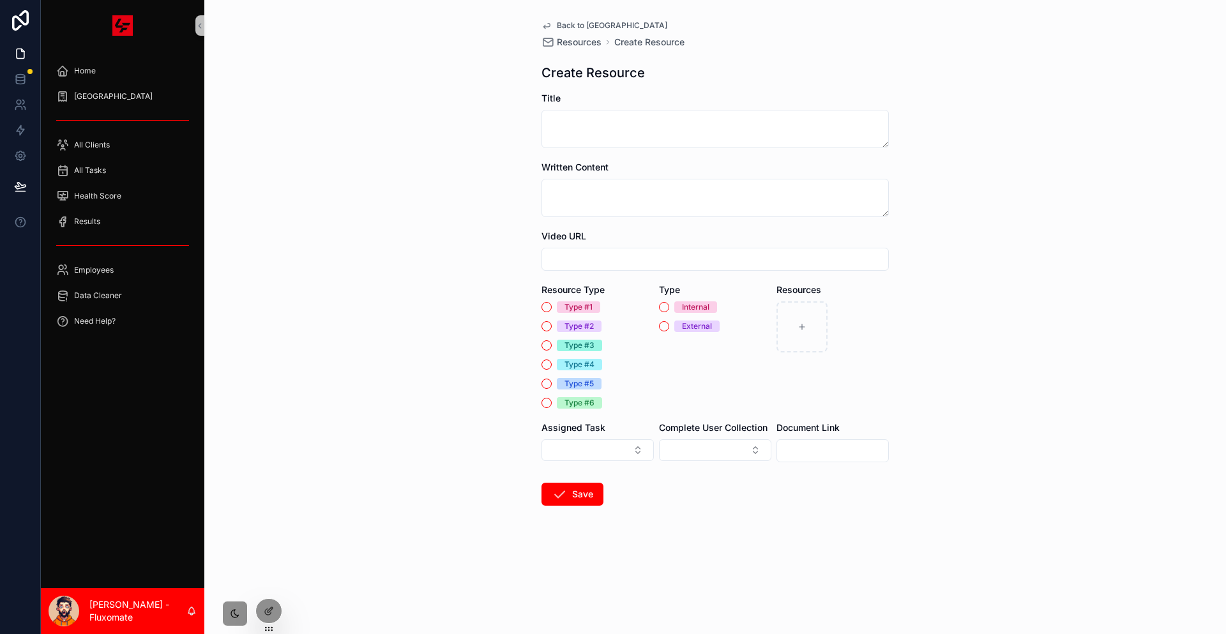
drag, startPoint x: 515, startPoint y: 379, endPoint x: 524, endPoint y: 379, distance: 8.9
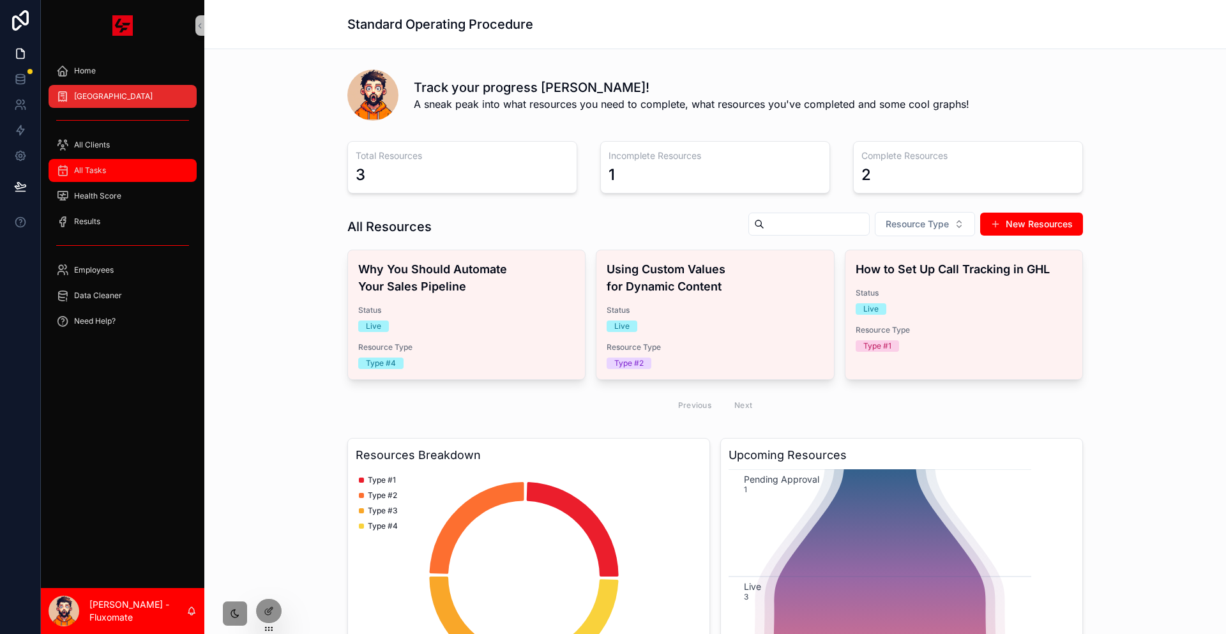
click at [130, 160] on div "All Tasks" at bounding box center [122, 170] width 133 height 20
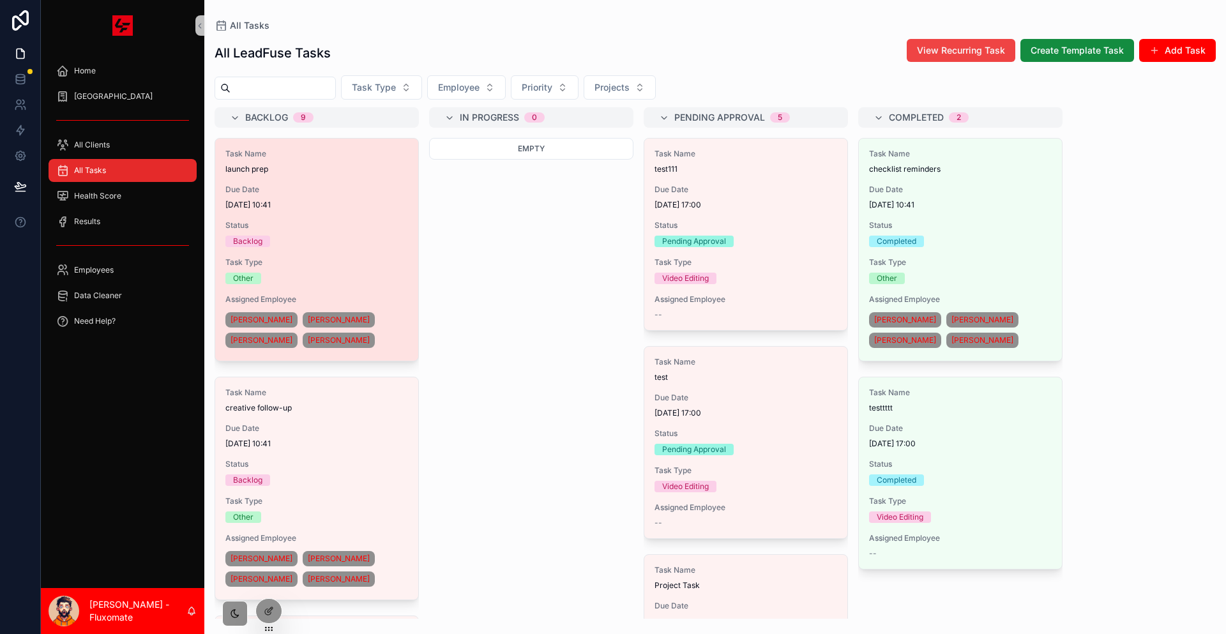
click at [282, 200] on span "[DATE] 10:41" at bounding box center [316, 205] width 183 height 10
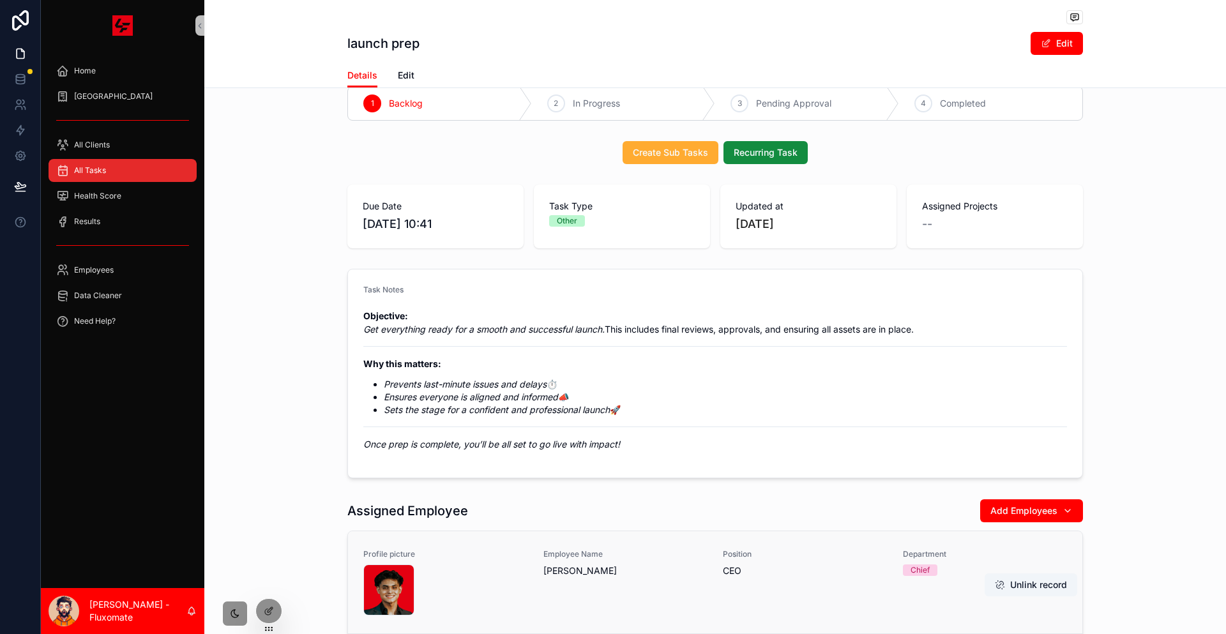
scroll to position [19, 0]
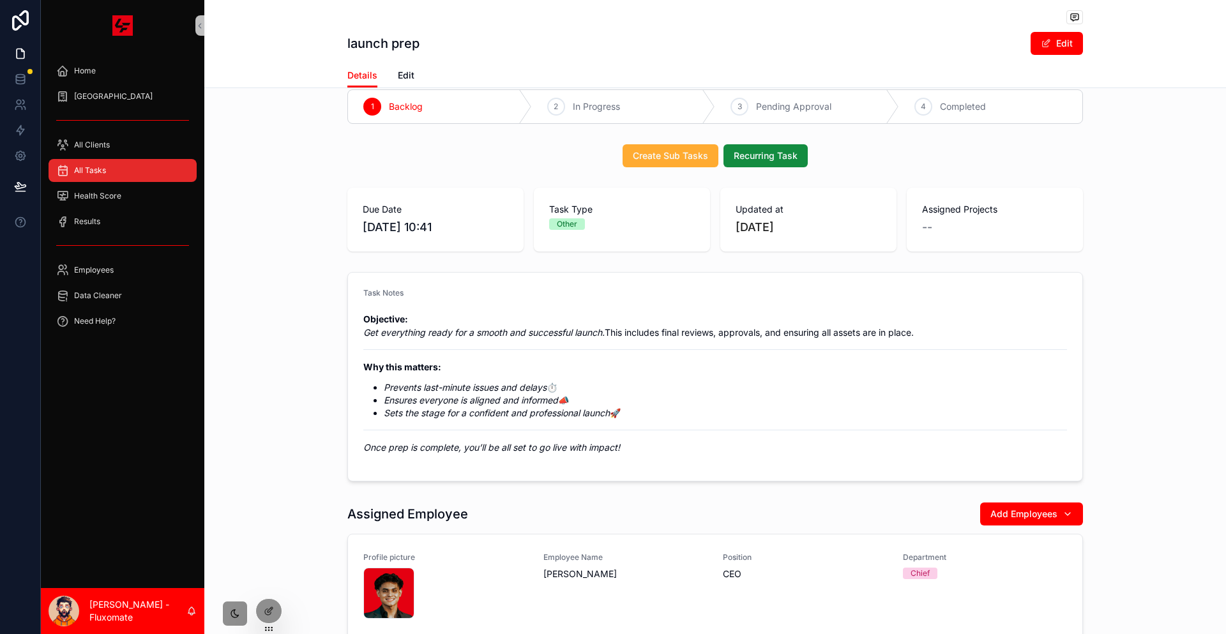
drag, startPoint x: 806, startPoint y: 139, endPoint x: 808, endPoint y: 129, distance: 10.3
click at [812, 144] on div "Create Sub Tasks Recurring Task" at bounding box center [715, 155] width 736 height 23
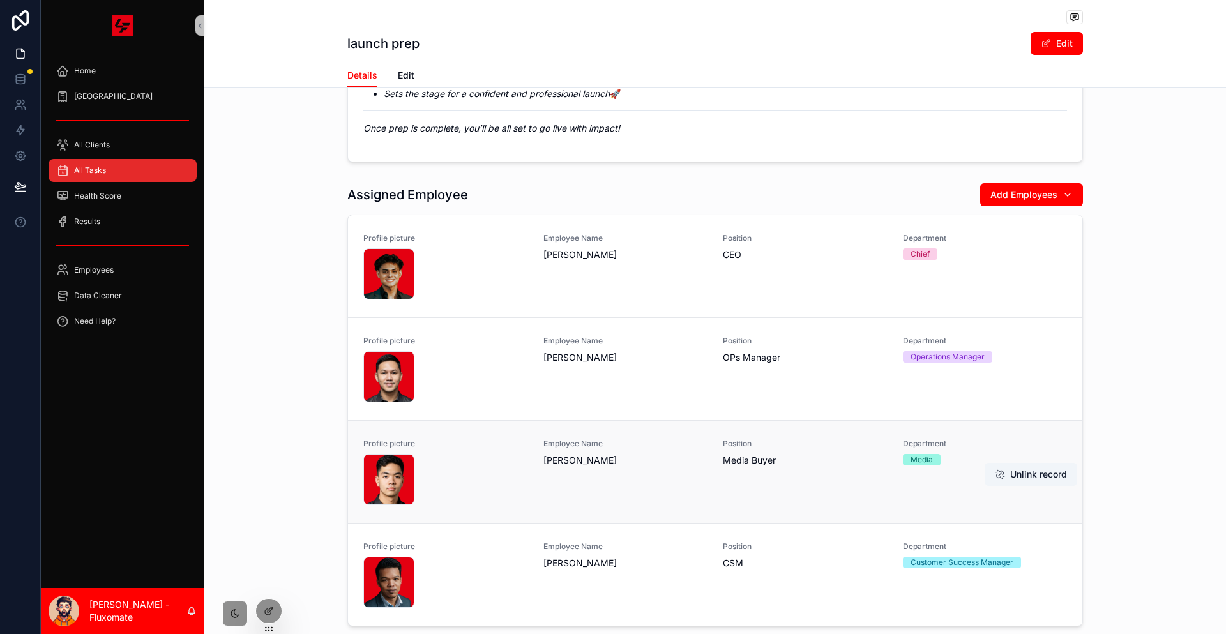
scroll to position [0, 0]
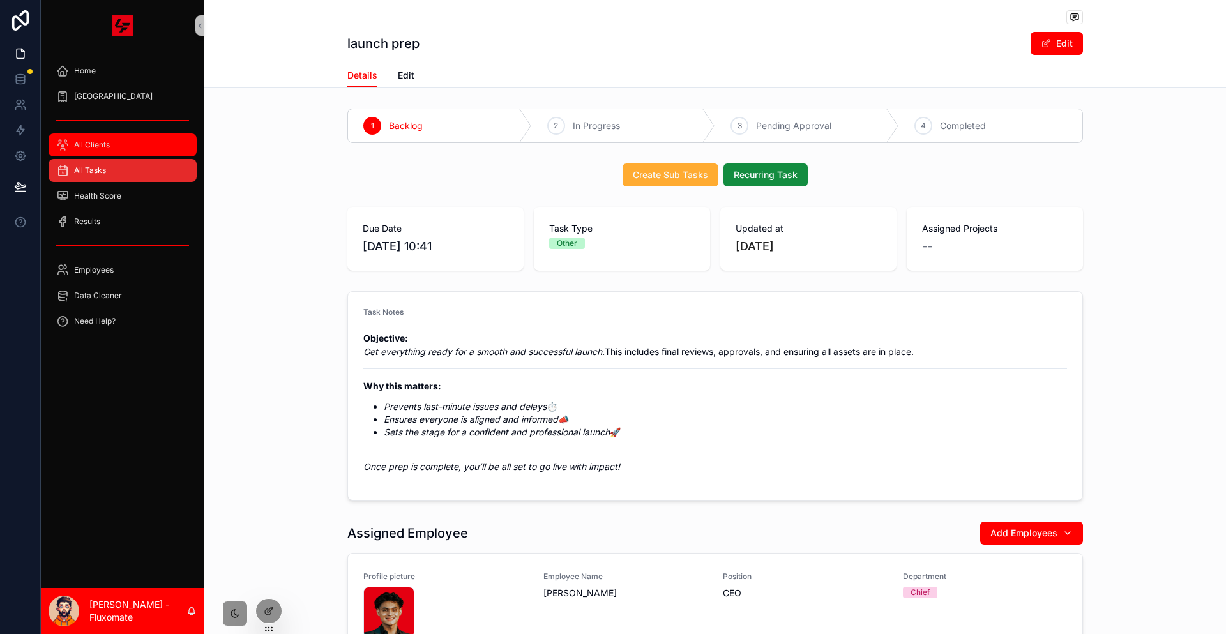
click at [126, 135] on div "All Clients" at bounding box center [122, 145] width 133 height 20
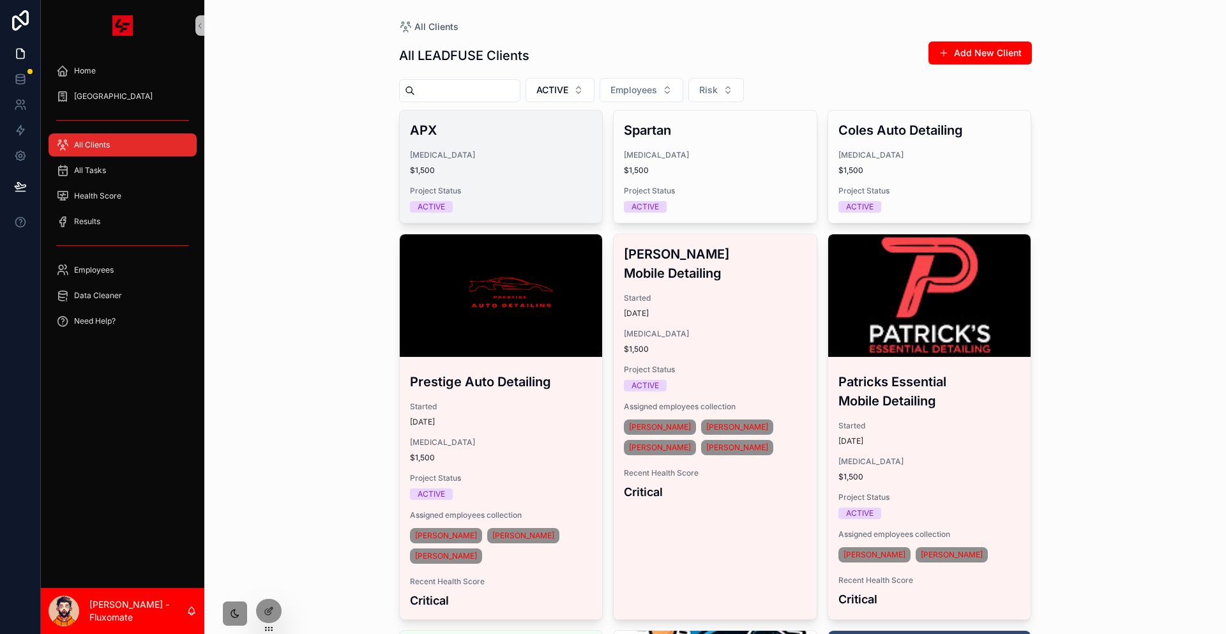
click at [528, 158] on div "APX [MEDICAL_DATA] $1,500 Project Status ACTIVE" at bounding box center [501, 166] width 203 height 112
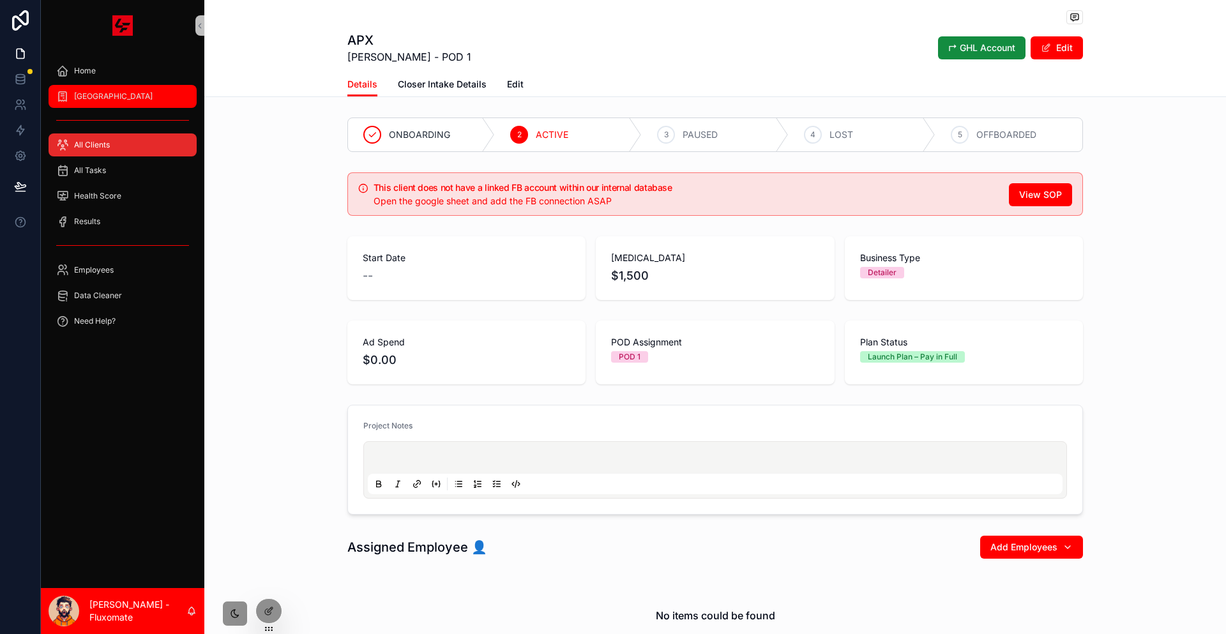
click at [120, 86] on div "[GEOGRAPHIC_DATA]" at bounding box center [122, 96] width 133 height 20
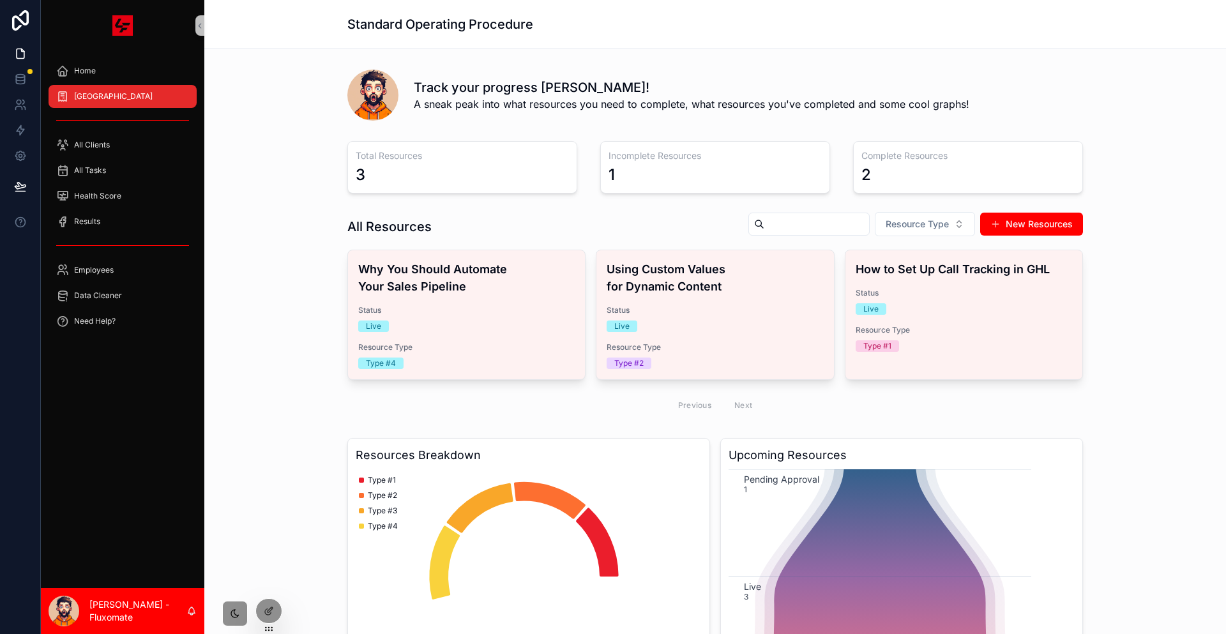
click at [519, 390] on div "Previous Next" at bounding box center [715, 405] width 736 height 30
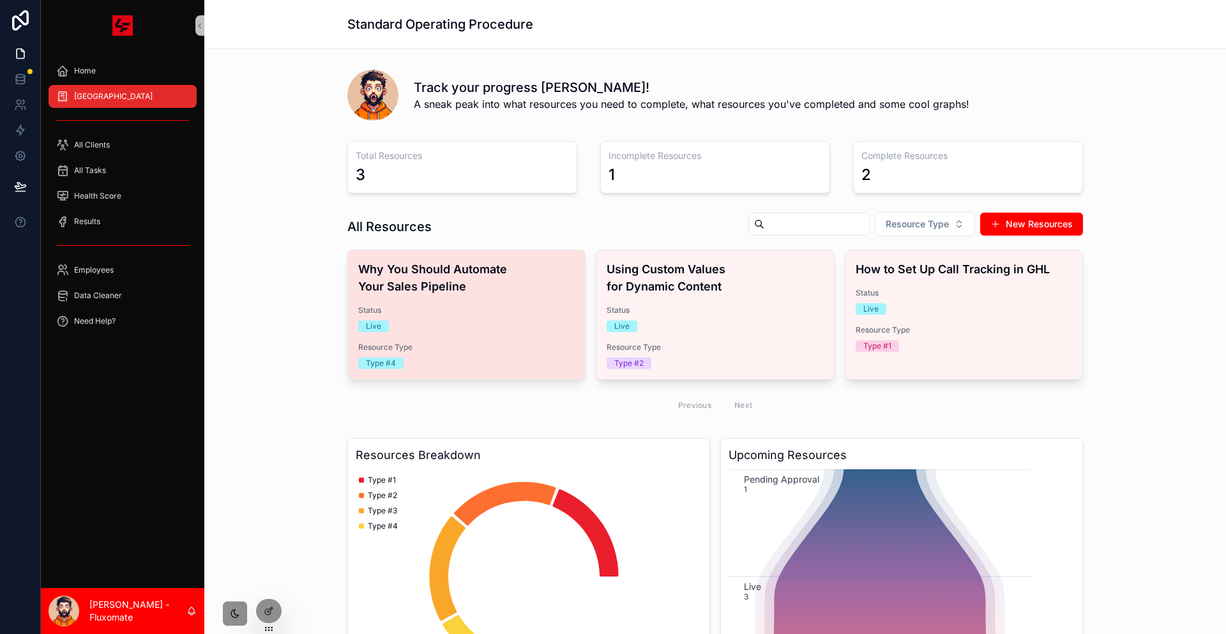
click at [529, 328] on div "Why You Should Automate Your Sales Pipeline Status Live Resource Type Type #4" at bounding box center [466, 314] width 237 height 129
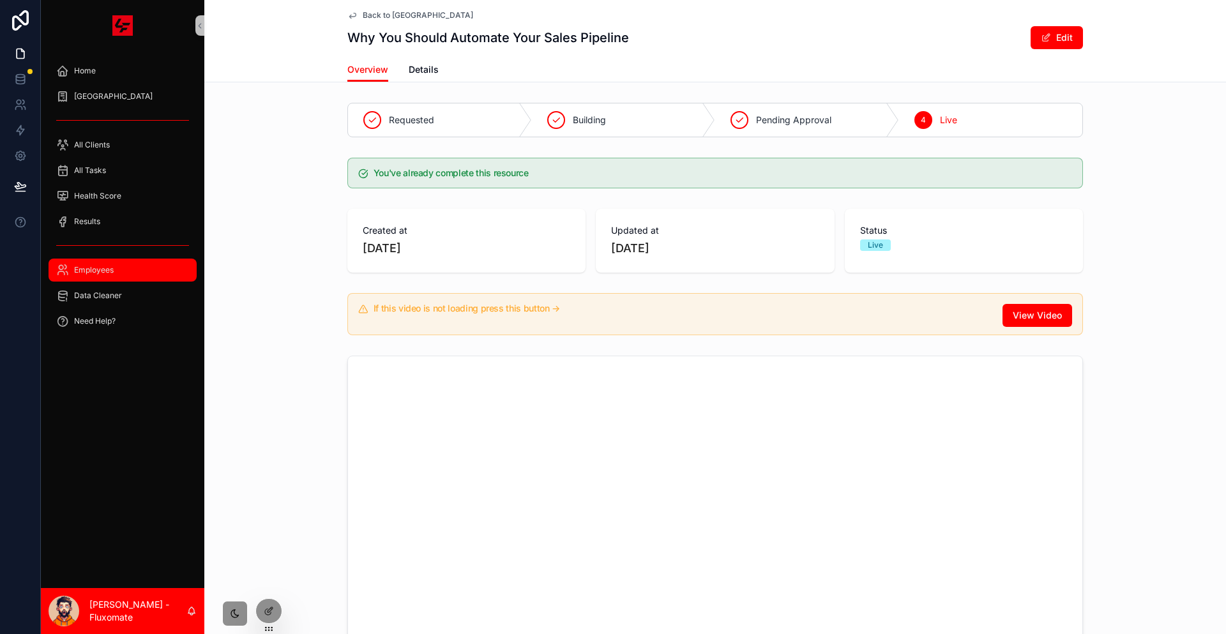
click at [72, 260] on div "Employees" at bounding box center [122, 270] width 133 height 20
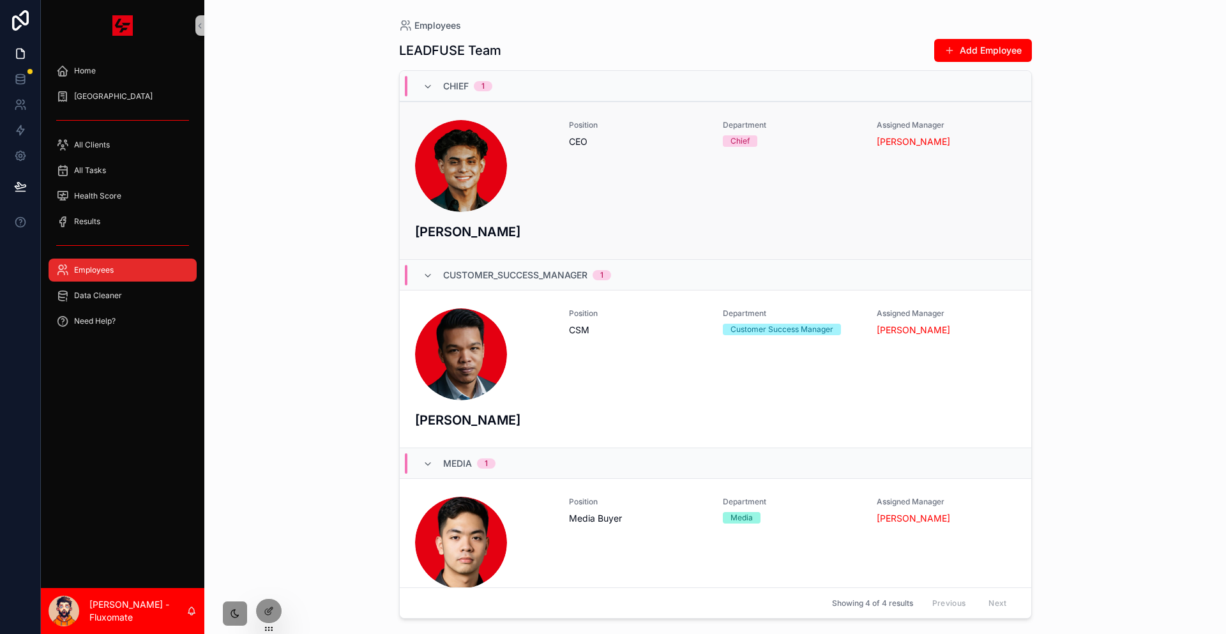
click at [635, 167] on div "Position CEO" at bounding box center [638, 166] width 139 height 92
